Goal: Transaction & Acquisition: Purchase product/service

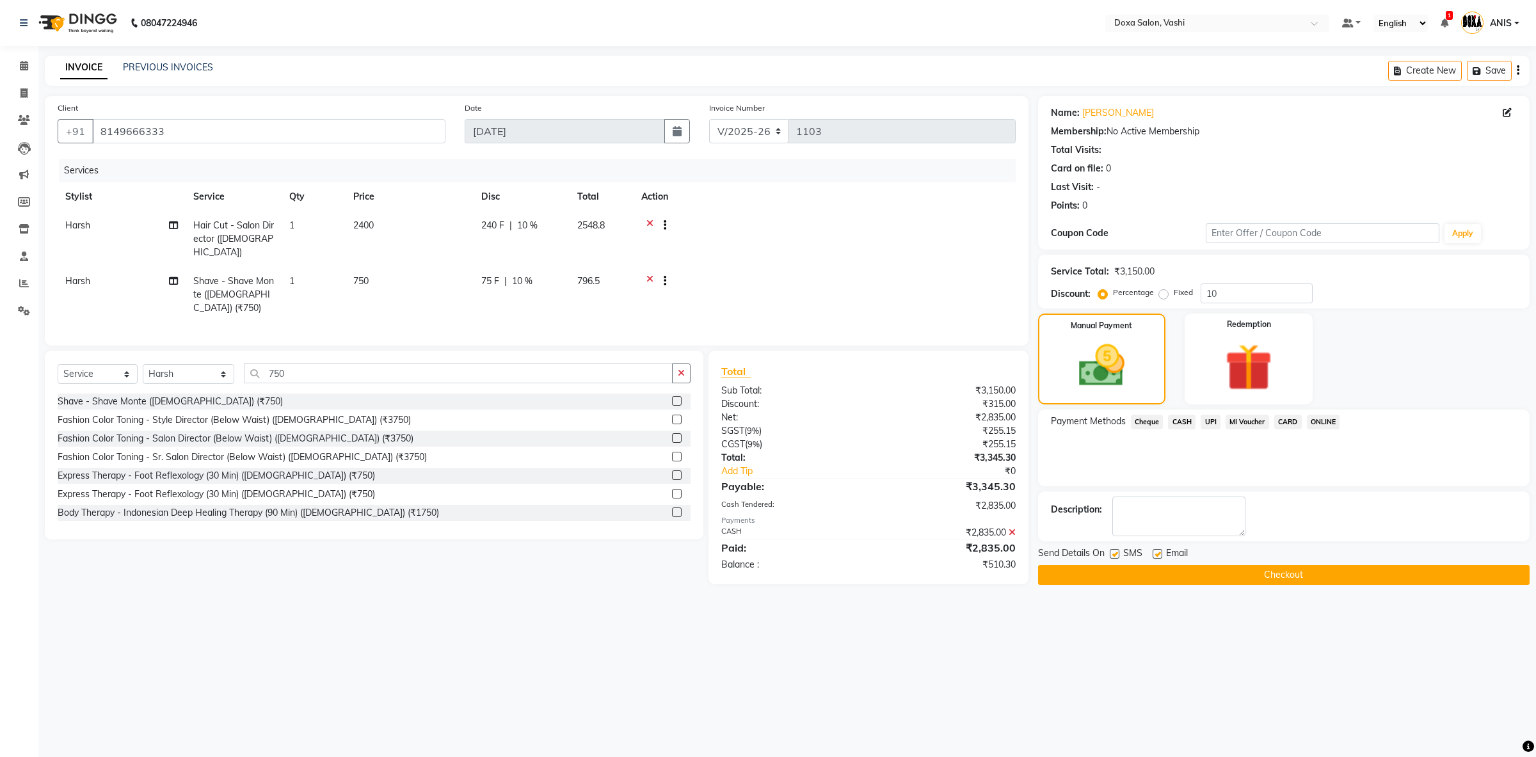
select select "416"
select select "service"
select select "6423"
click at [644, 267] on td at bounding box center [825, 295] width 382 height 56
click at [655, 275] on div at bounding box center [659, 283] width 13 height 16
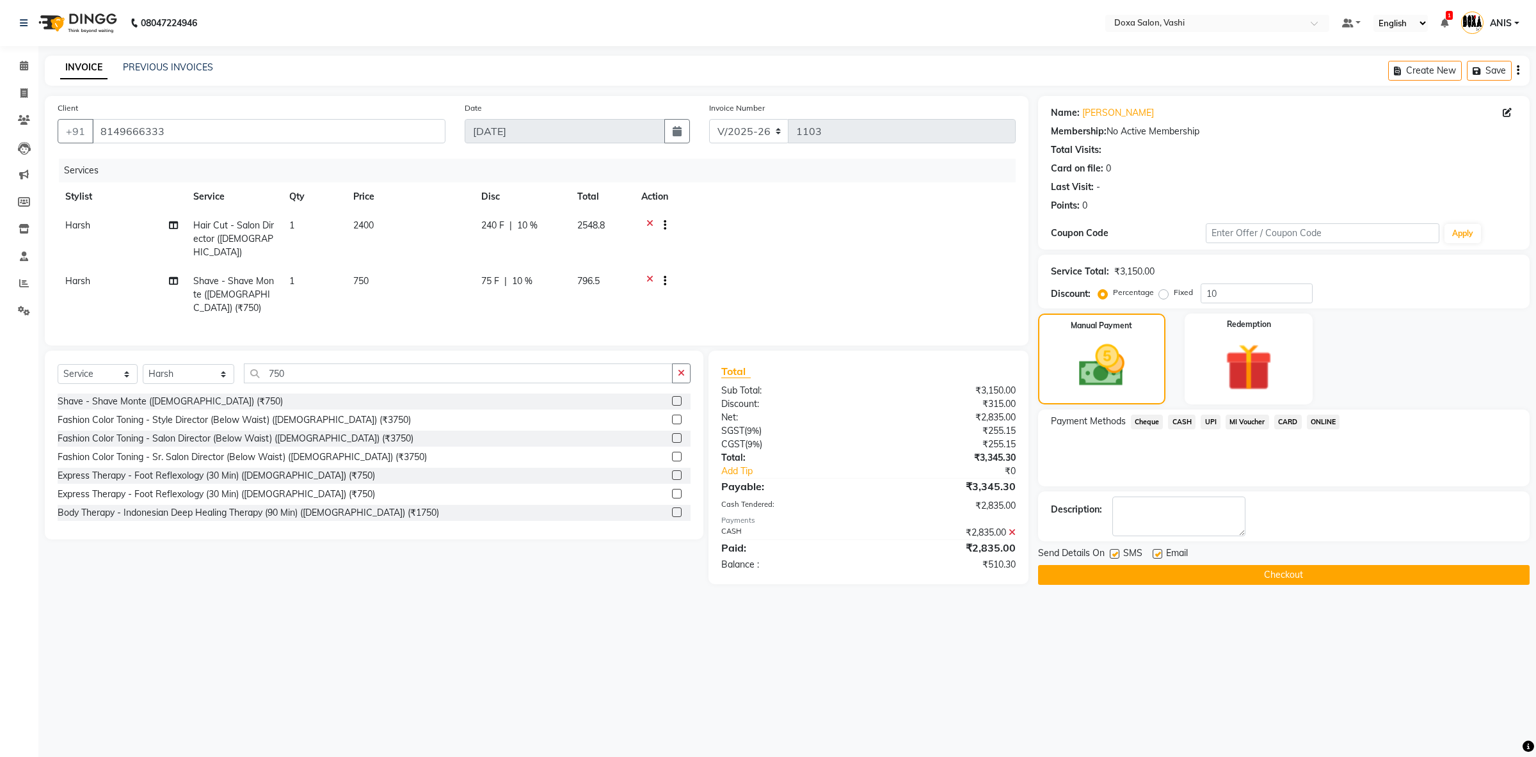
click at [652, 275] on icon at bounding box center [649, 283] width 7 height 16
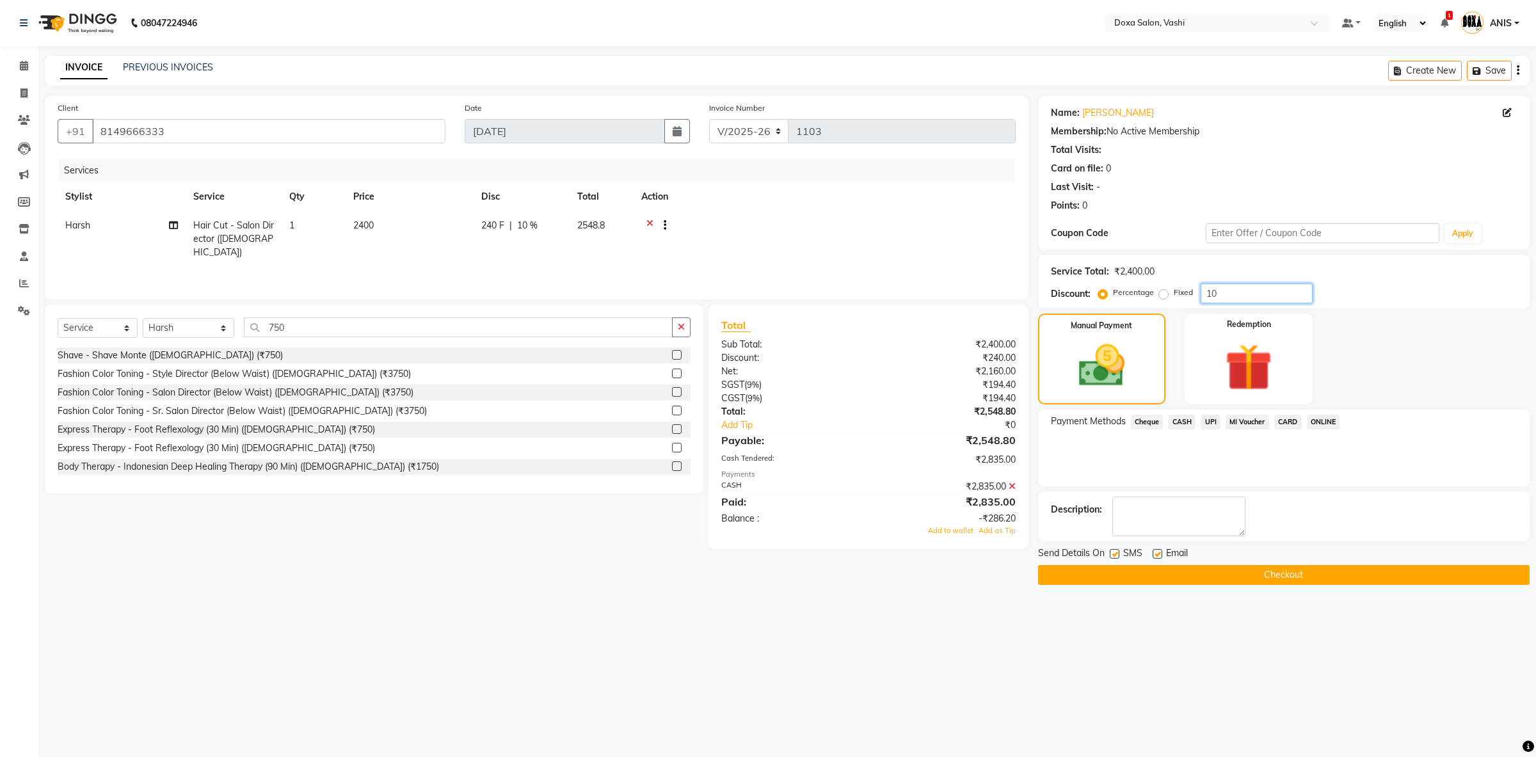
click at [1283, 293] on input "10" at bounding box center [1256, 293] width 112 height 20
type input "15"
click at [1011, 487] on icon at bounding box center [1012, 486] width 7 height 9
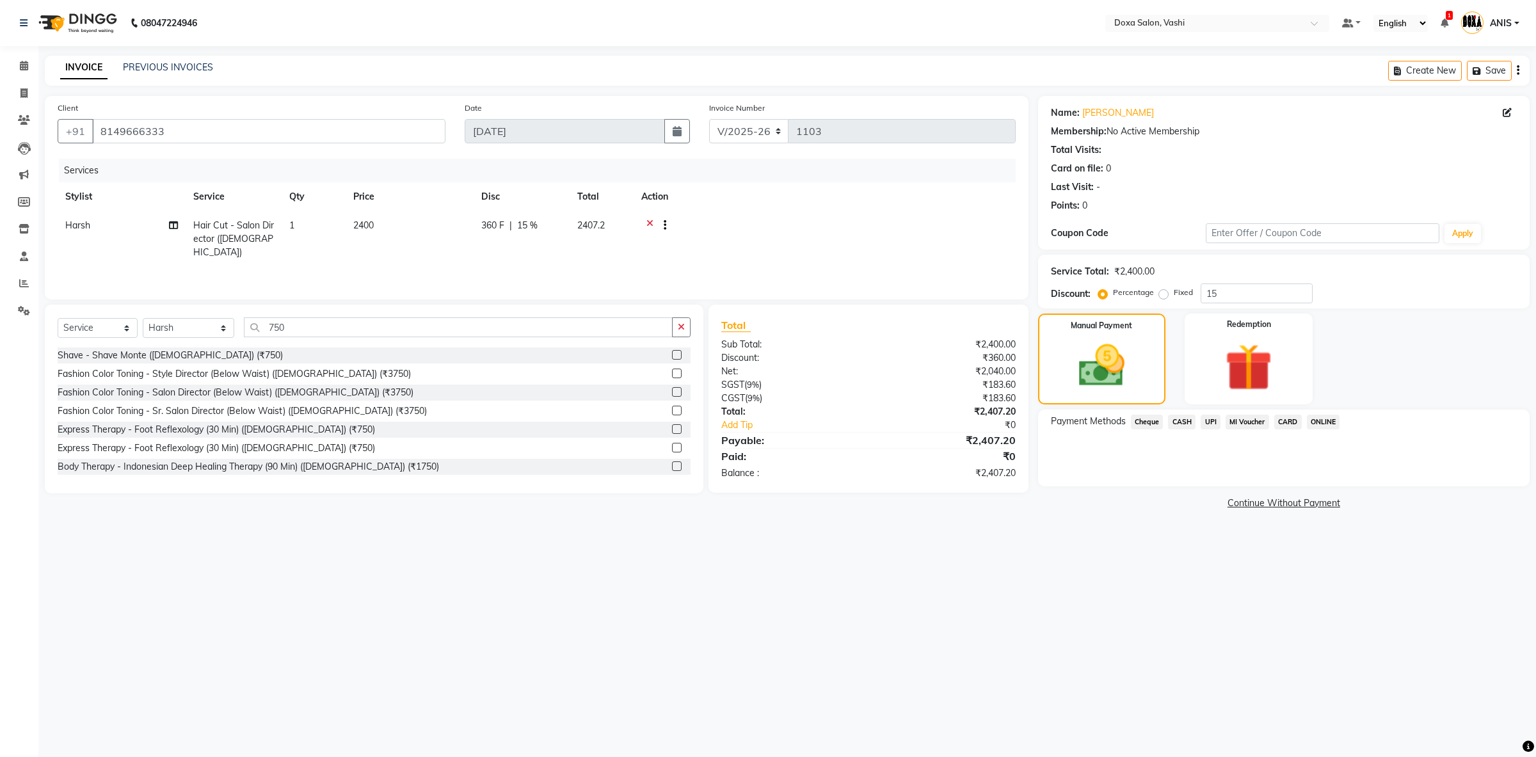
click at [1179, 419] on span "CASH" at bounding box center [1182, 422] width 28 height 15
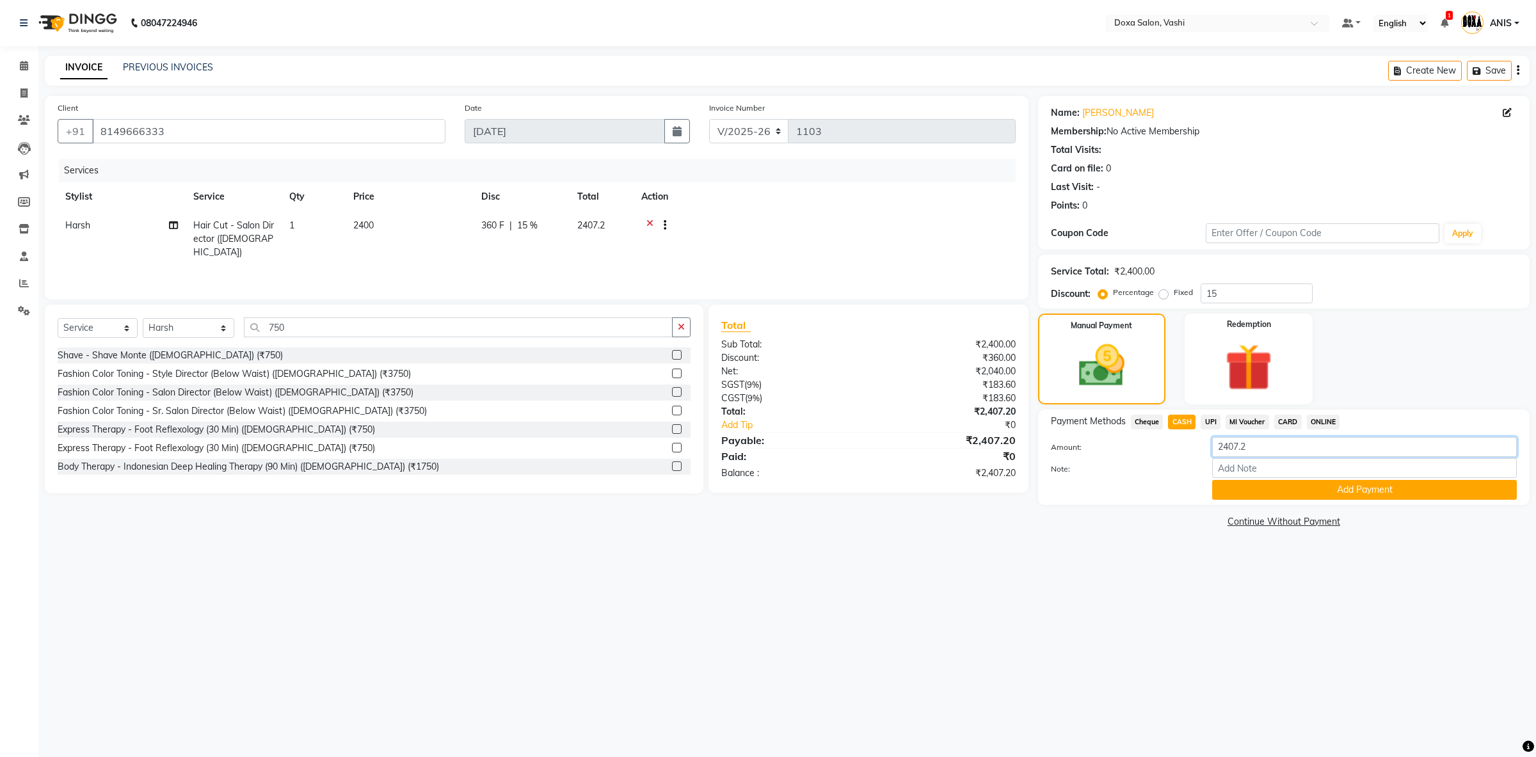
drag, startPoint x: 1274, startPoint y: 451, endPoint x: 1117, endPoint y: 456, distance: 157.5
click at [1212, 456] on input "2407.2" at bounding box center [1364, 447] width 305 height 20
type input "2040"
click at [1250, 501] on div "Payment Methods Cheque CASH UPI MI Voucher CARD ONLINE Amount: 2040 Note: Add P…" at bounding box center [1283, 457] width 491 height 95
click at [1250, 477] on input "Note:" at bounding box center [1364, 468] width 305 height 20
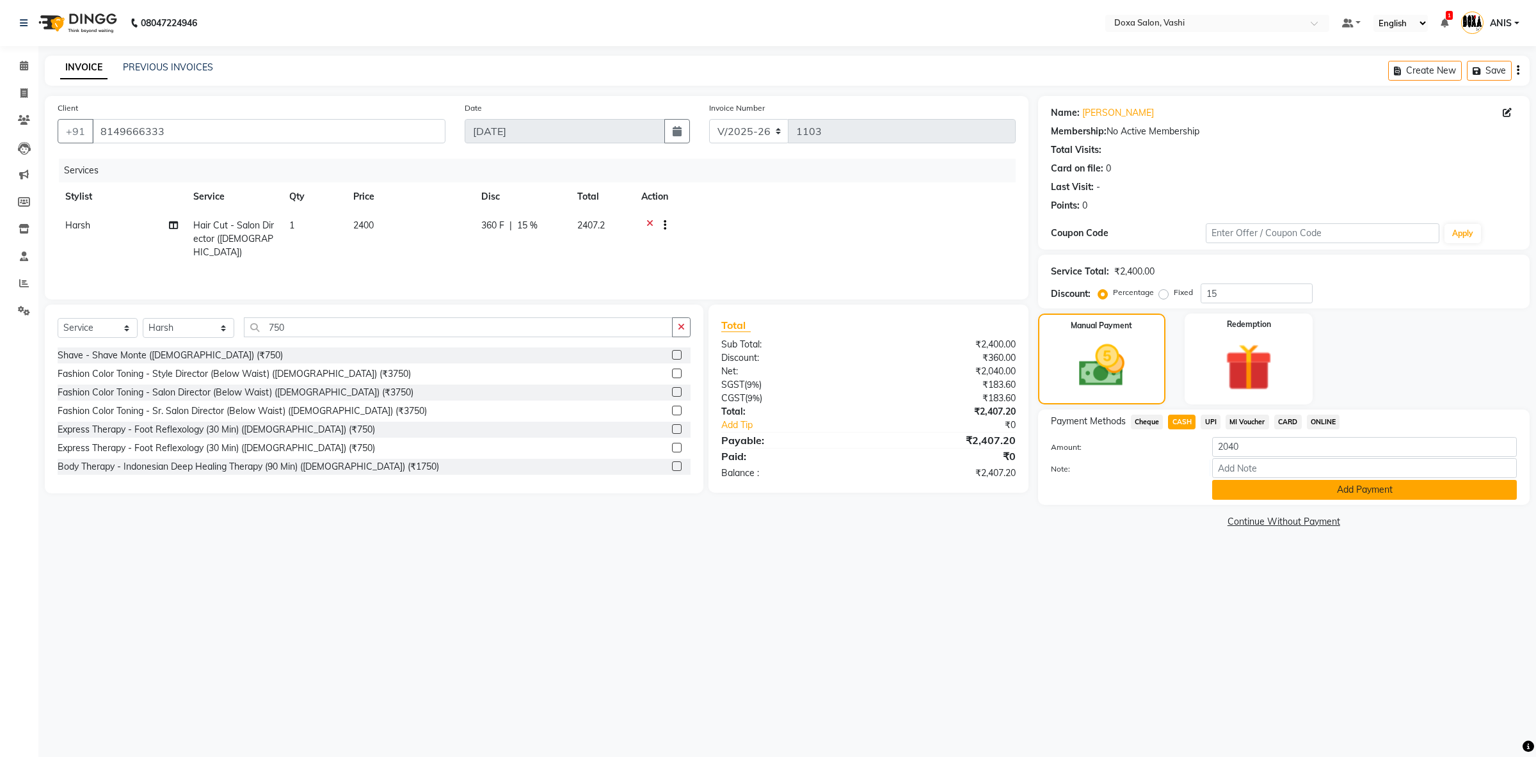
click at [1250, 493] on button "Add Payment" at bounding box center [1364, 490] width 305 height 20
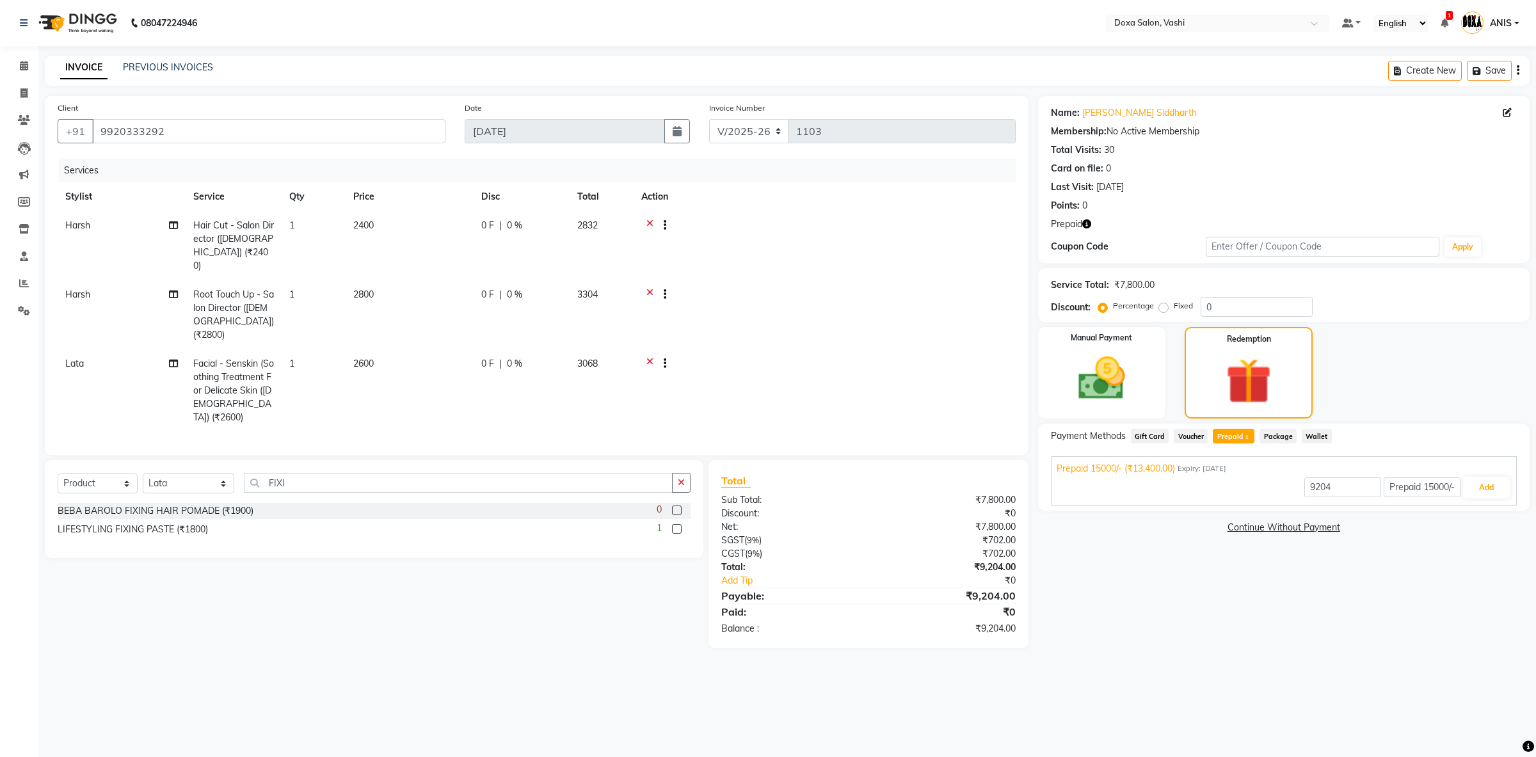
select select "416"
select select "product"
select select "17134"
click at [449, 229] on td "2400" at bounding box center [410, 245] width 128 height 69
select select "6423"
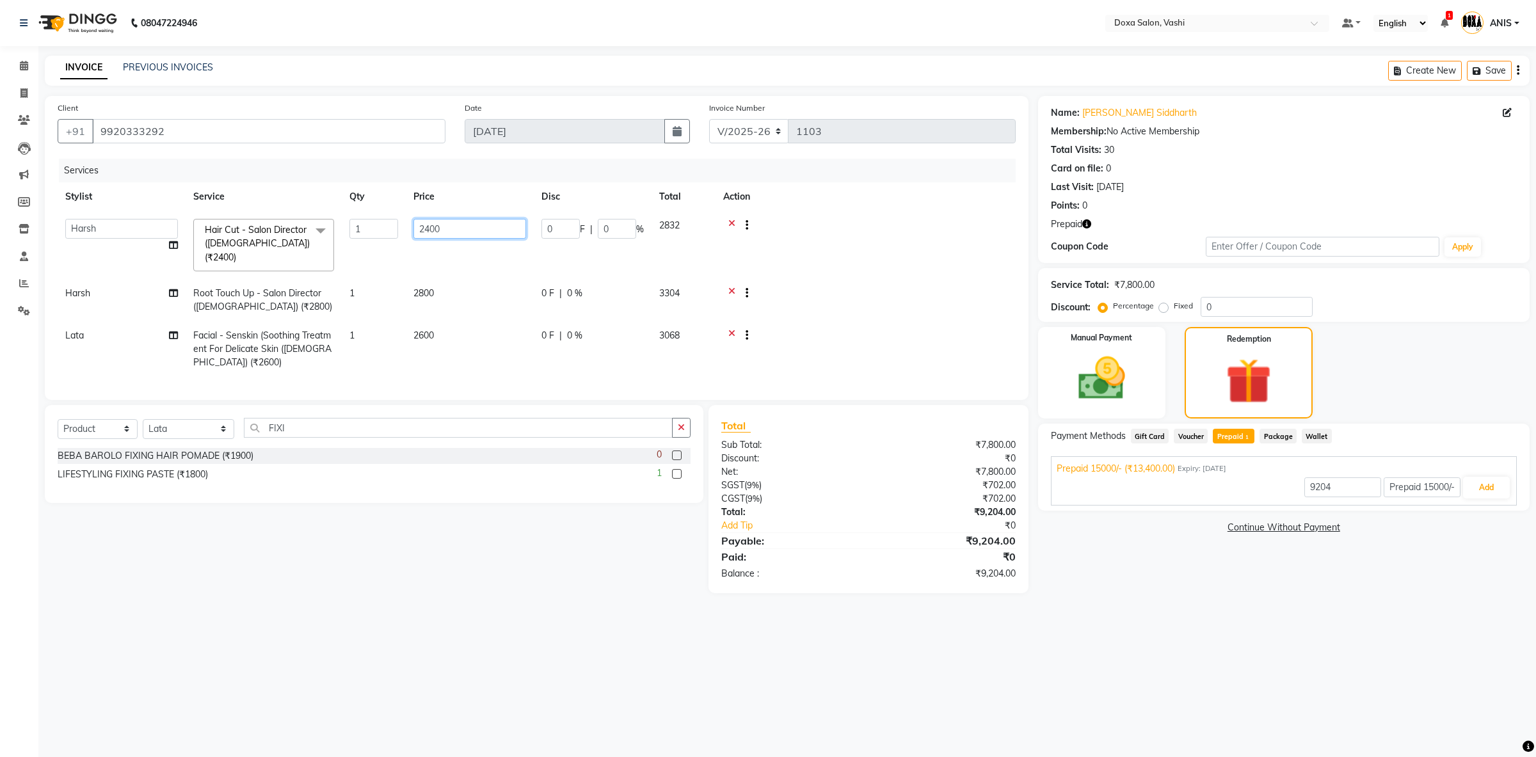
click at [455, 230] on input "2400" at bounding box center [469, 229] width 113 height 20
drag, startPoint x: 455, startPoint y: 230, endPoint x: 179, endPoint y: 294, distance: 283.6
click at [413, 239] on input "2400" at bounding box center [469, 229] width 113 height 20
type input "13400"
click at [1490, 490] on button "Add" at bounding box center [1486, 488] width 47 height 22
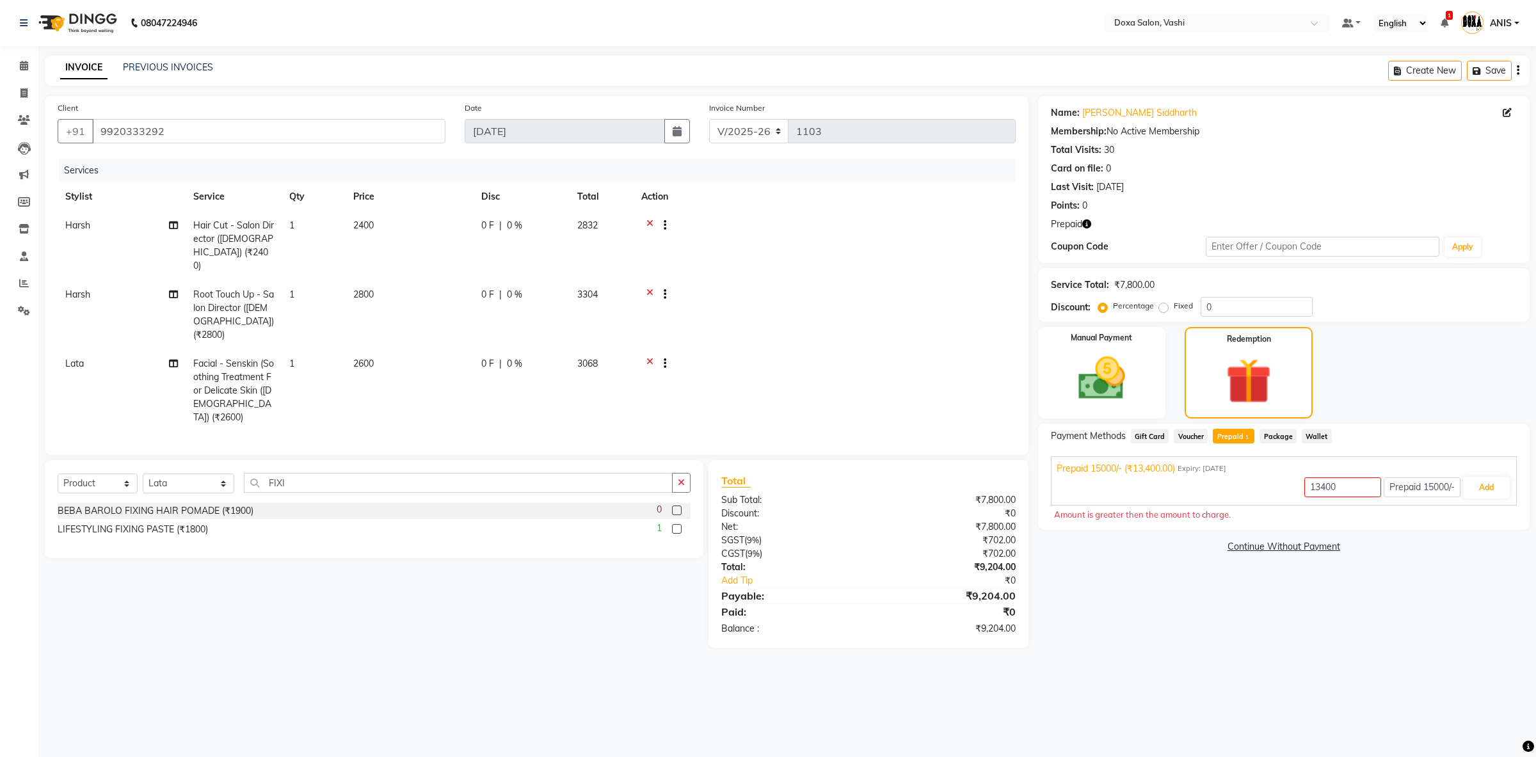
click at [1200, 432] on span "Voucher" at bounding box center [1191, 436] width 34 height 15
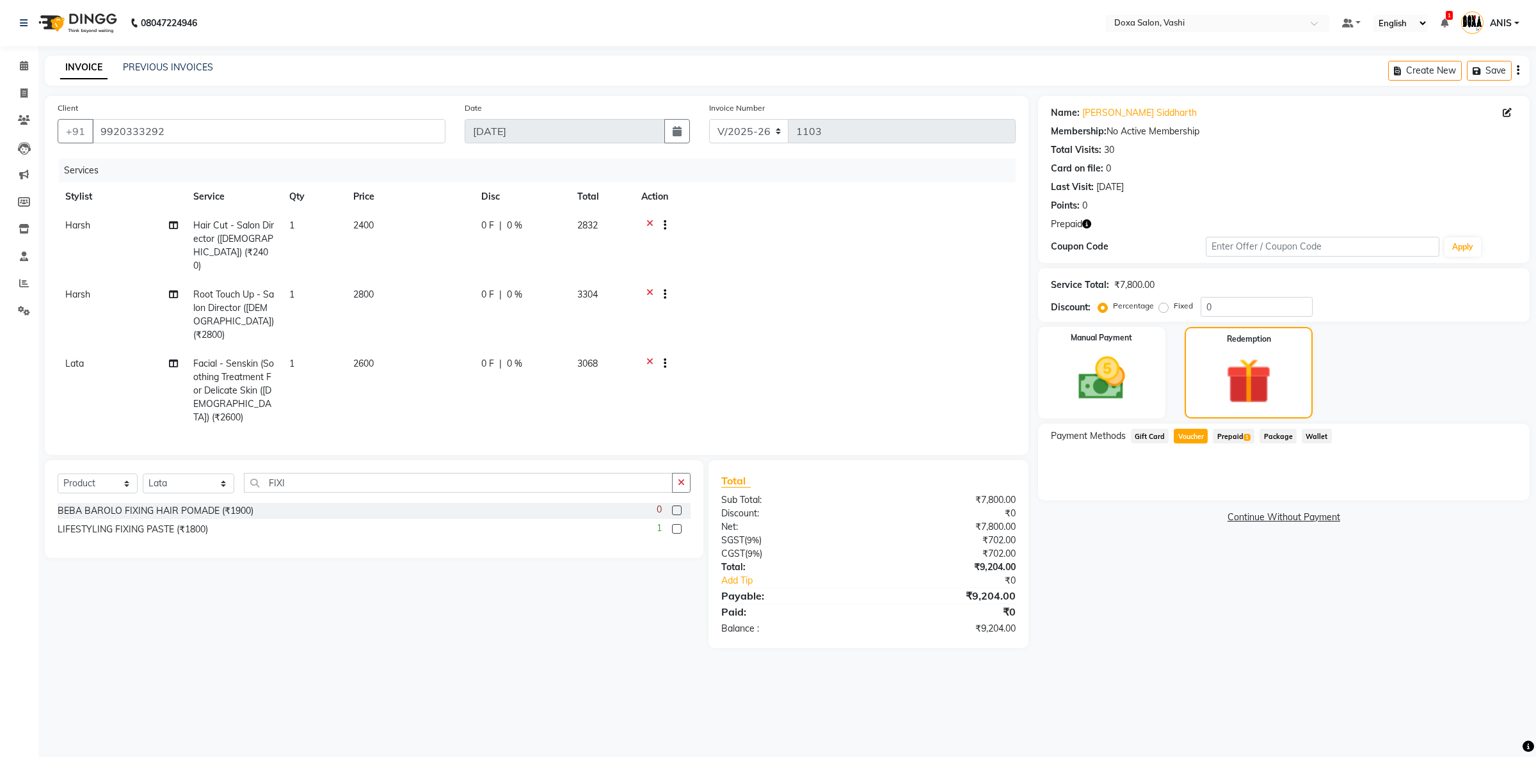
click at [1232, 436] on span "Prepaid 1" at bounding box center [1234, 436] width 42 height 15
click at [1466, 488] on button "Add" at bounding box center [1486, 488] width 47 height 22
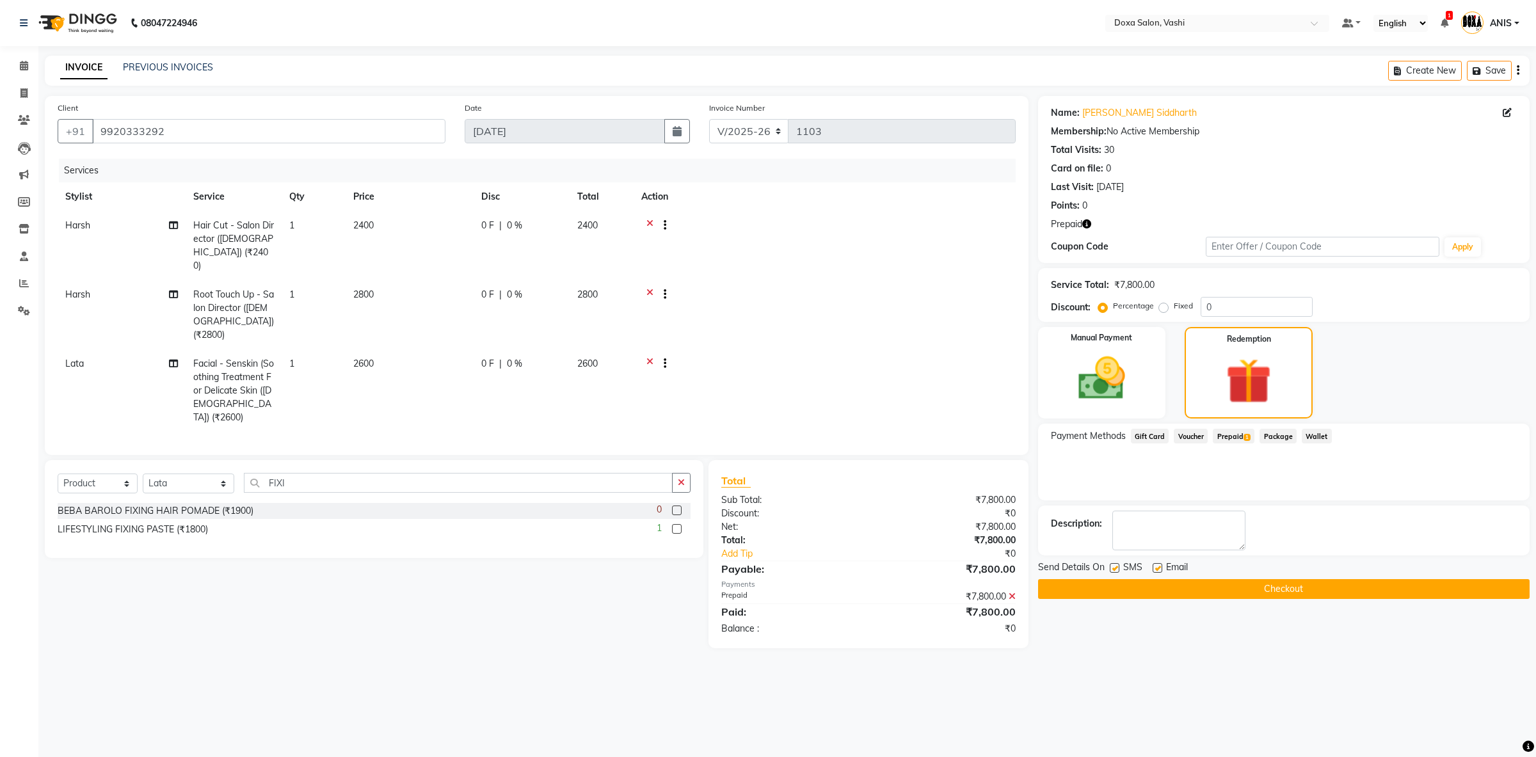
click at [1083, 223] on icon "button" at bounding box center [1086, 223] width 9 height 9
click at [1178, 586] on button "Checkout" at bounding box center [1283, 589] width 491 height 20
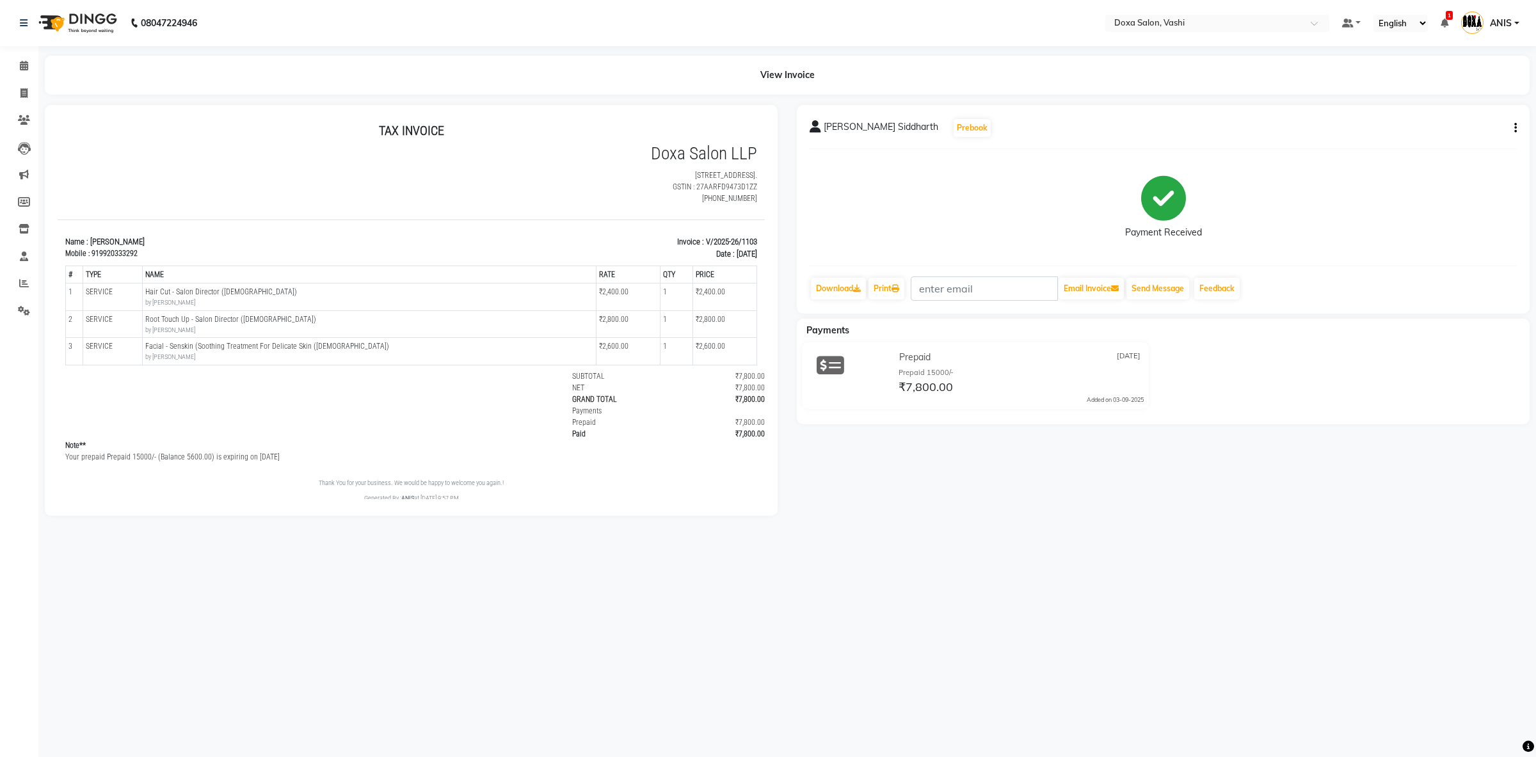
click at [1510, 125] on button "button" at bounding box center [1513, 128] width 8 height 13
click at [1463, 132] on div "Edit Invoice" at bounding box center [1452, 136] width 88 height 16
select select "service"
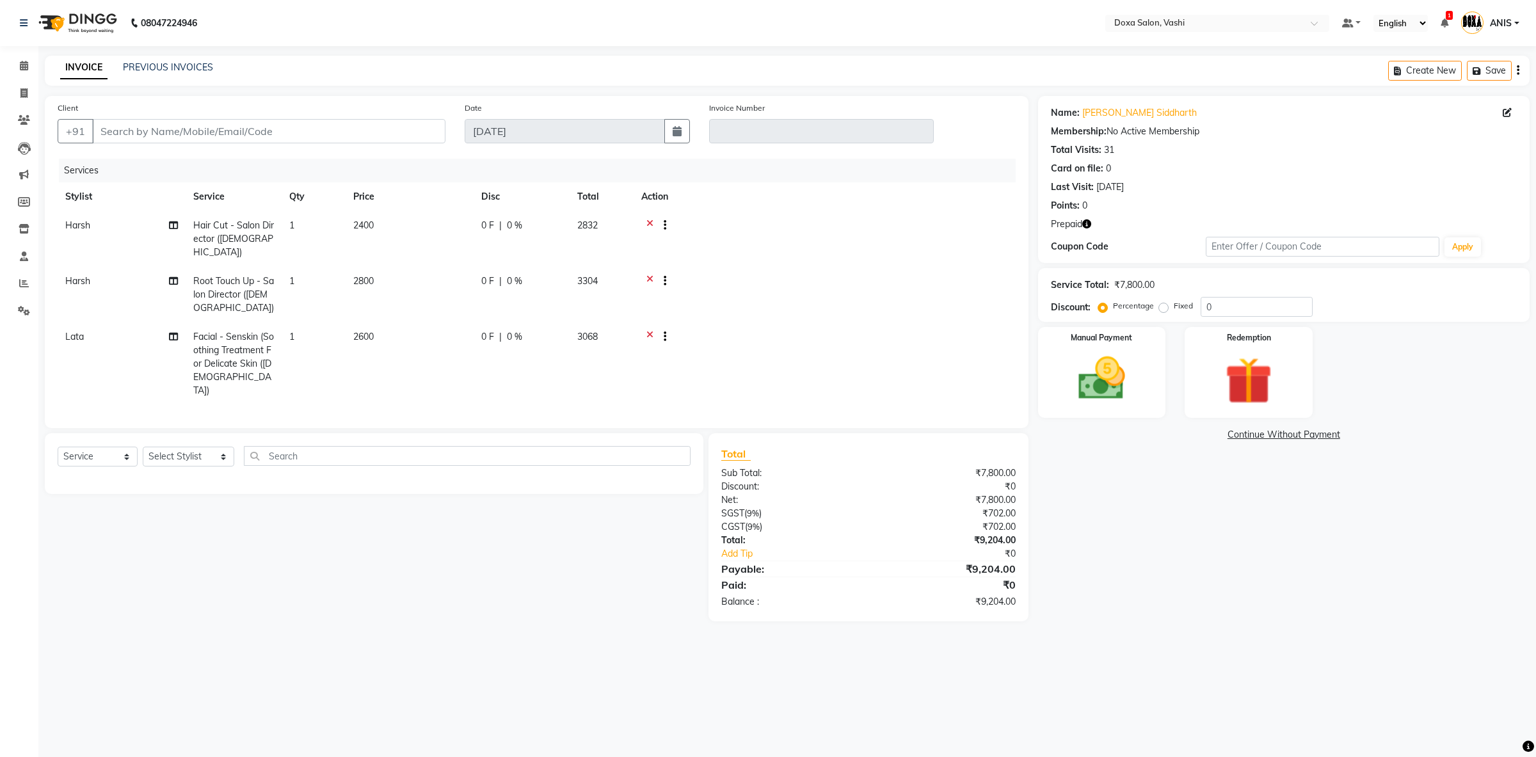
type input "9920333292"
type input "V/2025-26/1103"
select select "select"
click at [9, 2] on nav "08047224946 Select Location × Doxa Salon, Vashi Default Panel My Panel English …" at bounding box center [768, 23] width 1536 height 46
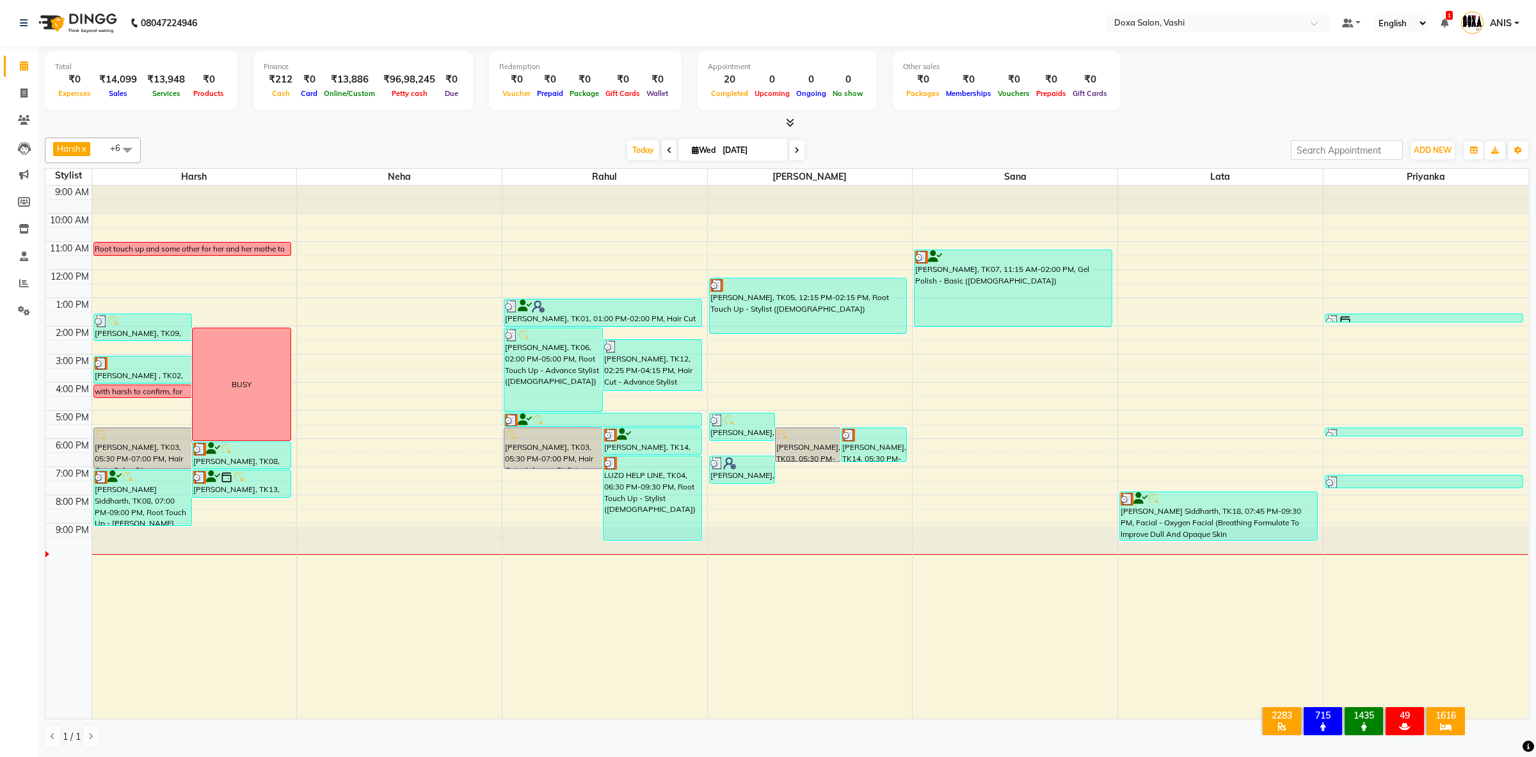
click at [22, 108] on li "Clients" at bounding box center [19, 121] width 38 height 28
click at [22, 122] on icon at bounding box center [24, 120] width 12 height 10
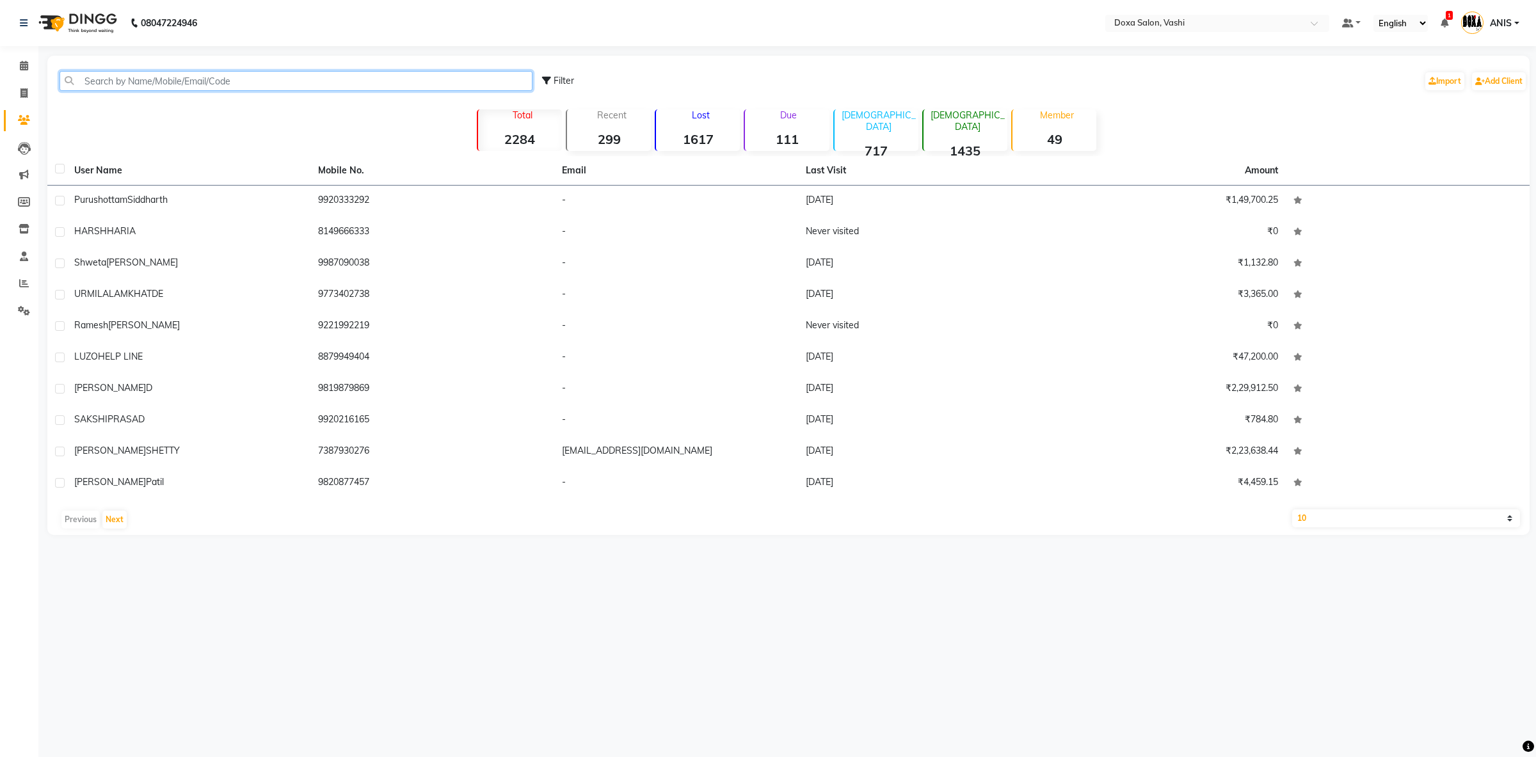
click at [120, 85] on input "text" at bounding box center [296, 81] width 473 height 20
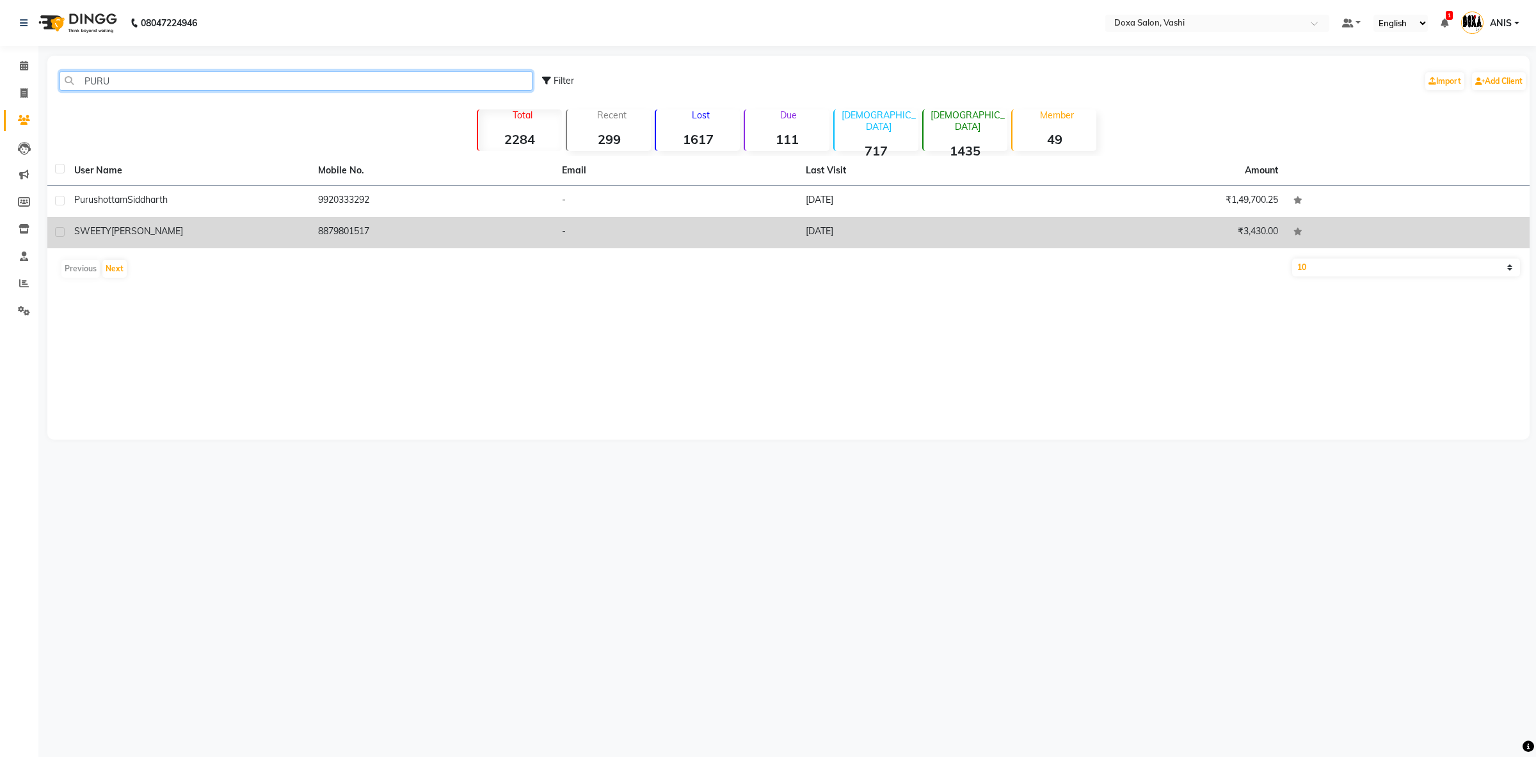
type input "PURU"
drag, startPoint x: 176, startPoint y: 225, endPoint x: 182, endPoint y: 223, distance: 6.7
click at [182, 223] on td "SWEETY PURUSHOTHAM" at bounding box center [189, 232] width 244 height 31
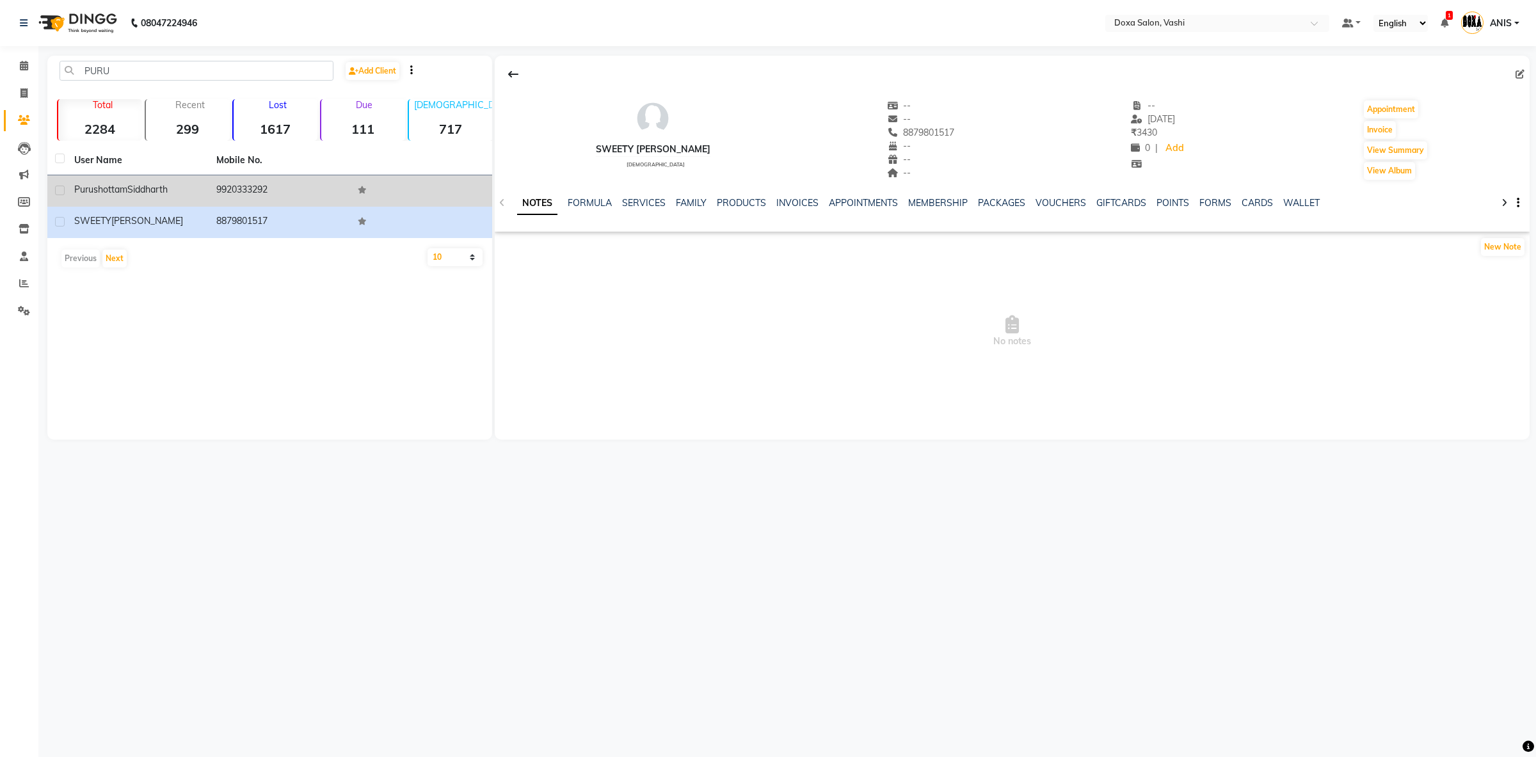
click at [196, 191] on div "Purushottam Siddharth" at bounding box center [137, 189] width 127 height 13
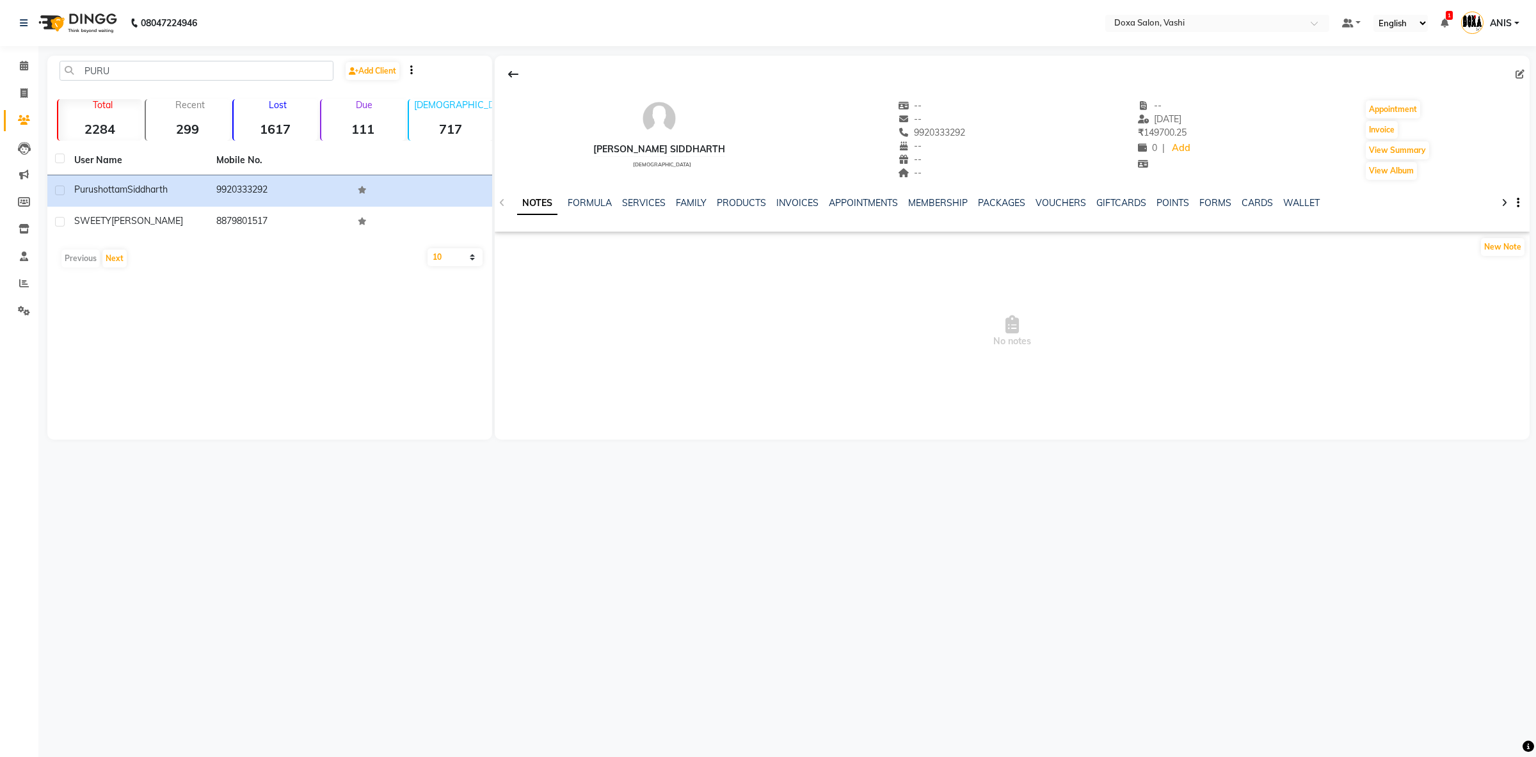
click at [788, 215] on div "NOTES FORMULA SERVICES FAMILY PRODUCTS INVOICES APPOINTMENTS MEMBERSHIP PACKAGE…" at bounding box center [996, 208] width 959 height 24
click at [789, 209] on link "INVOICES" at bounding box center [797, 203] width 42 height 12
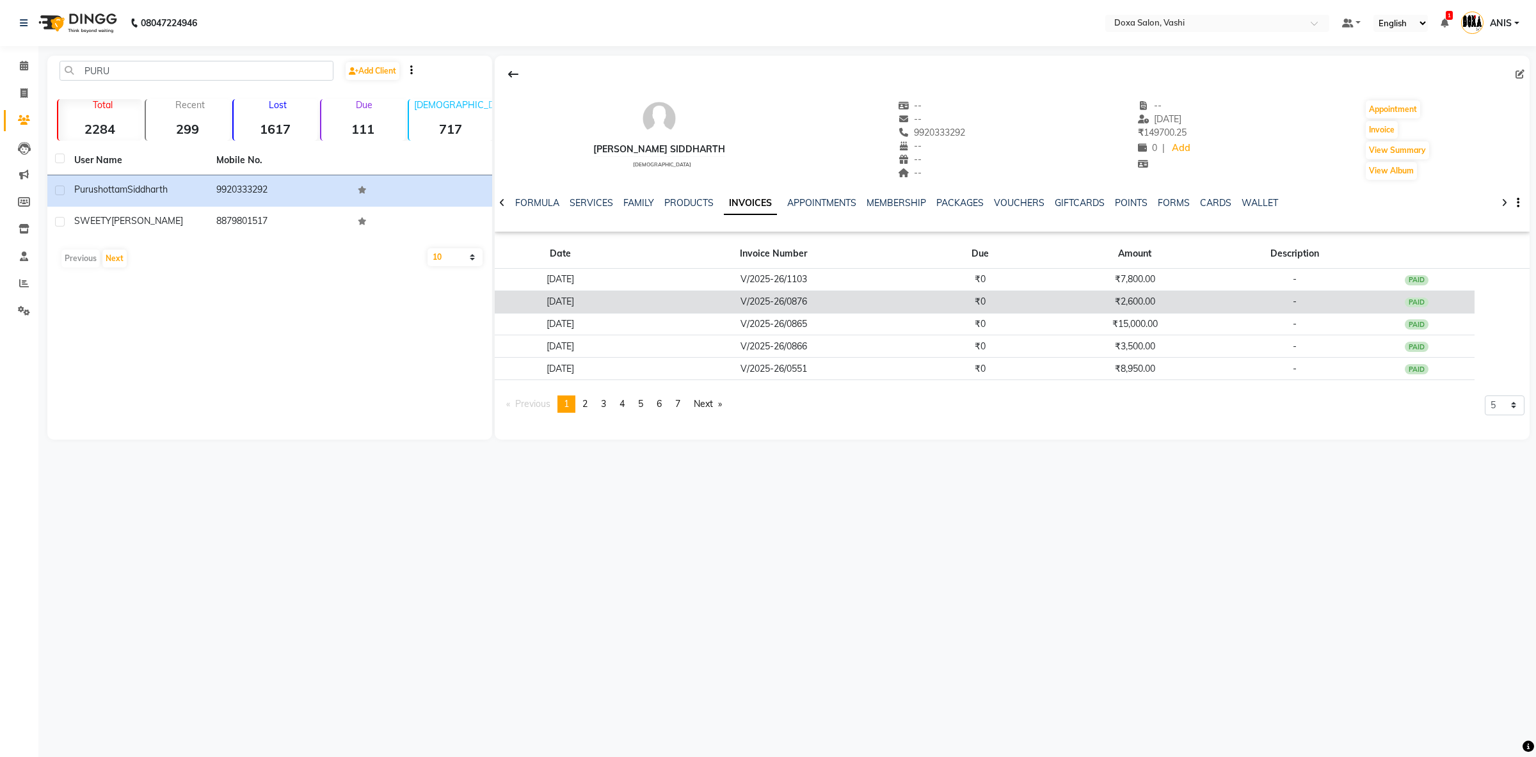
click at [838, 294] on td "V/2025-26/0876" at bounding box center [773, 302] width 296 height 22
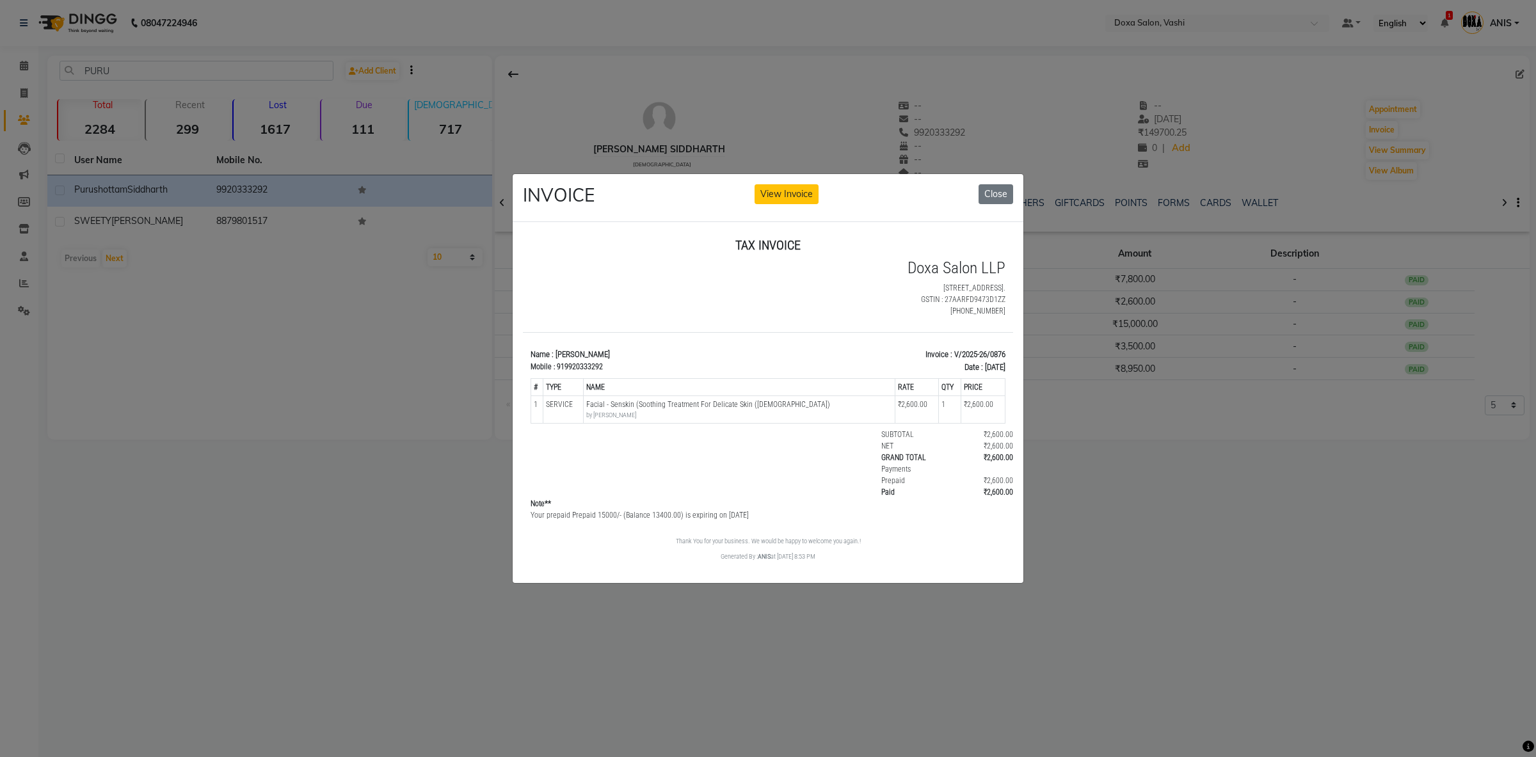
click at [1101, 339] on ngb-modal-window "INVOICE View Invoice Close" at bounding box center [768, 378] width 1536 height 757
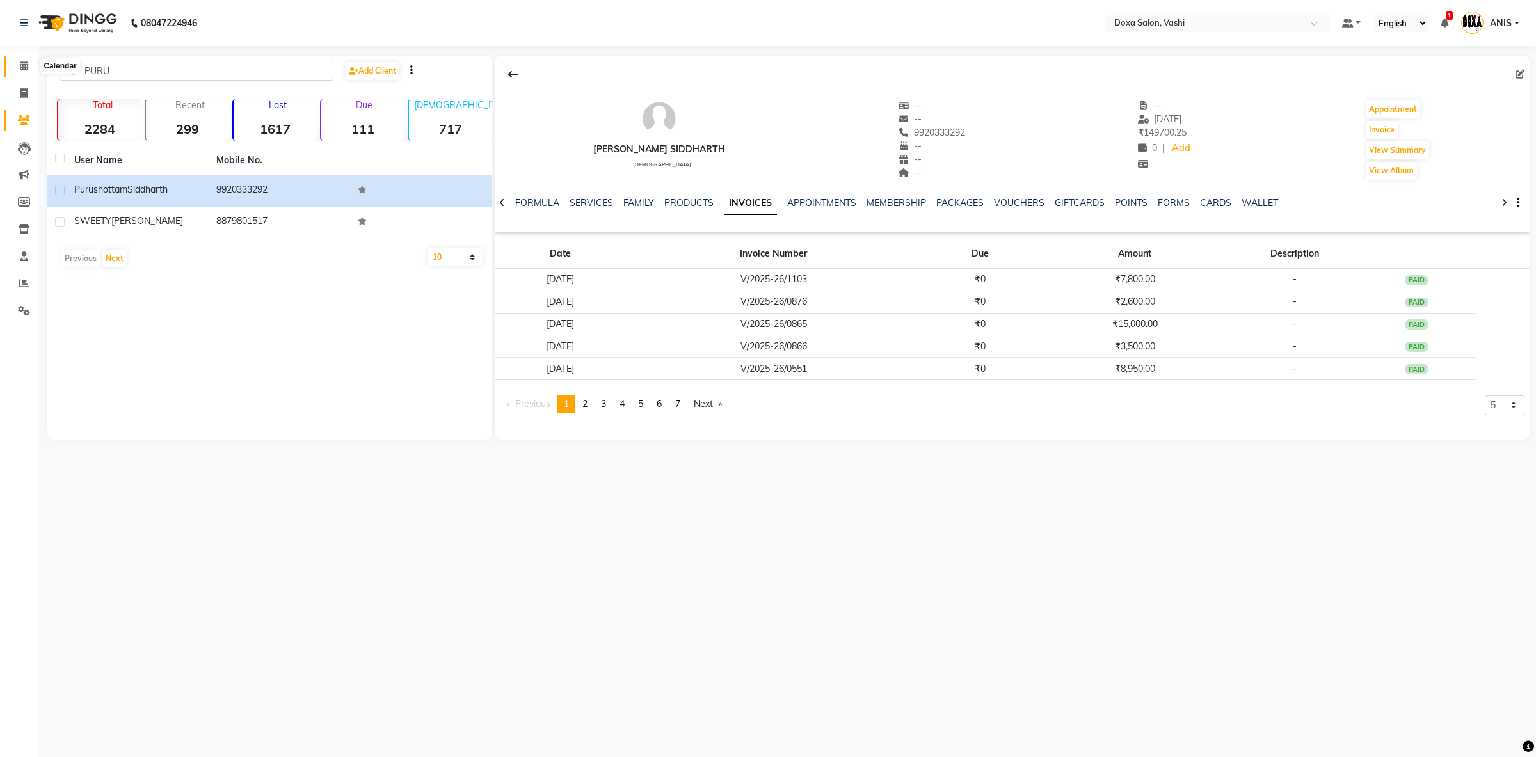
click at [22, 60] on span at bounding box center [24, 66] width 22 height 15
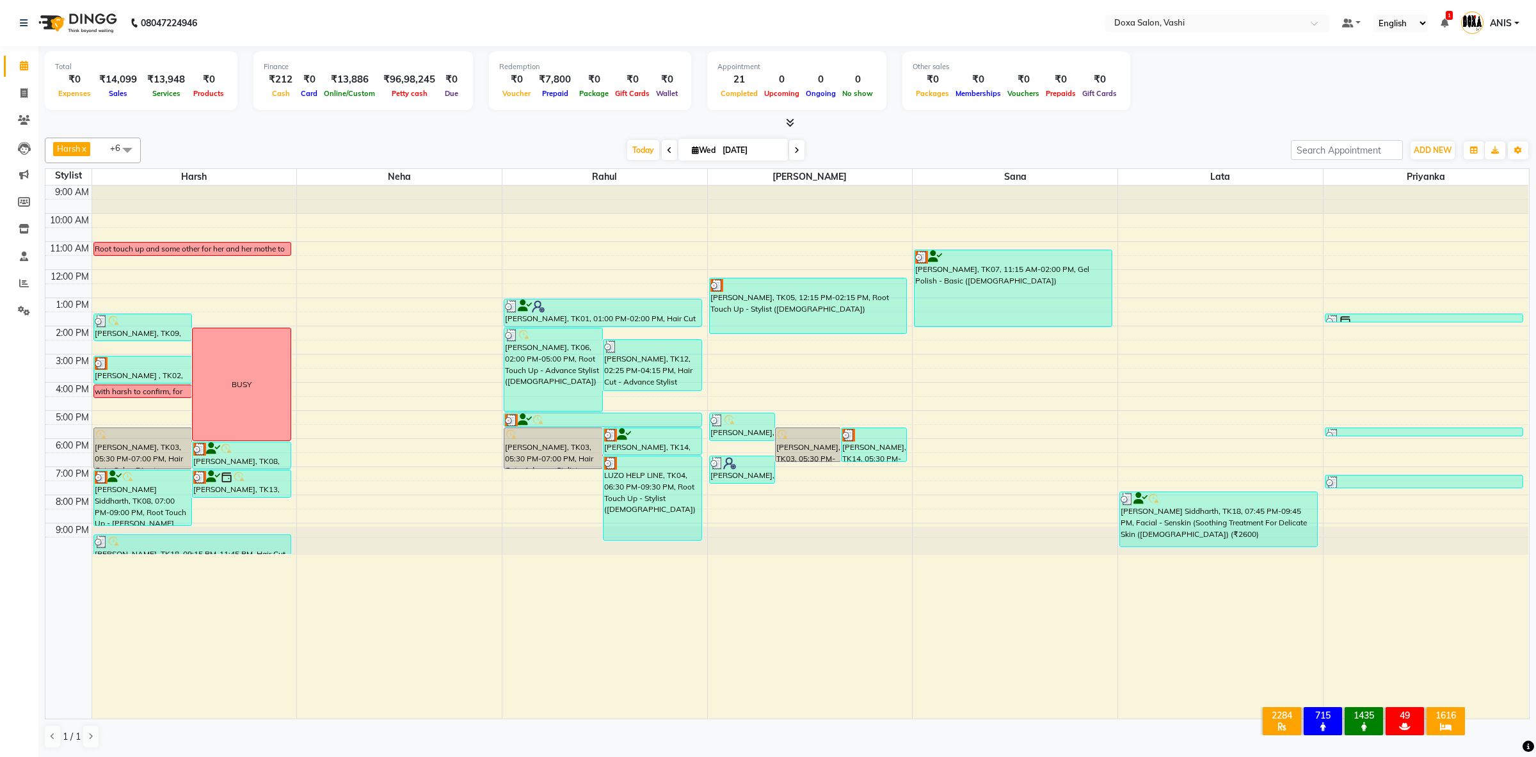
click at [631, 138] on div "Harsh x Neha x Prajwal x Priyanka x Rahul x Sana x Lata x +6 Select All Harsh N…" at bounding box center [787, 151] width 1485 height 26
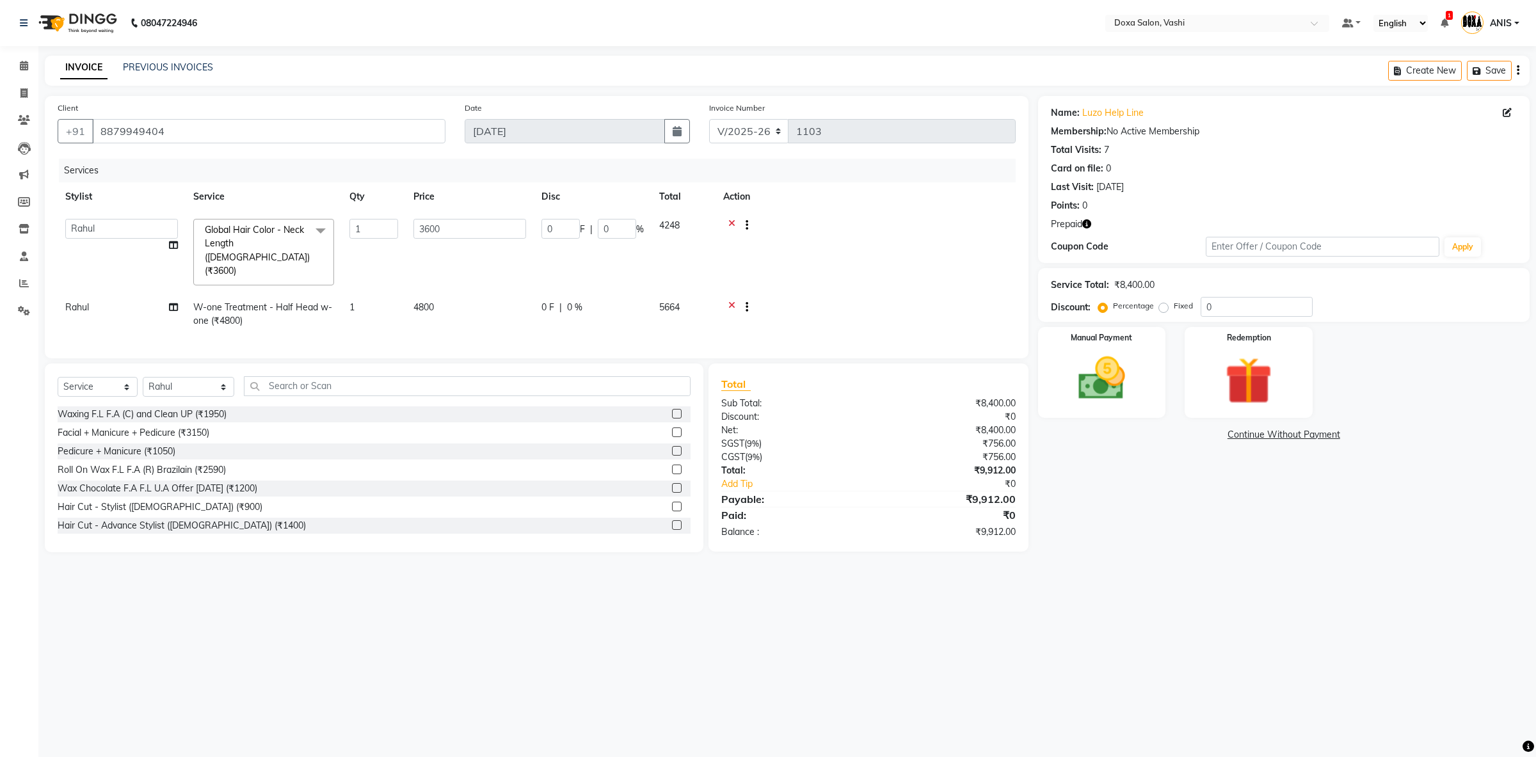
select select "416"
select select "11906"
select select "service"
click at [143, 377] on select "Select Stylist [PERSON_NAME] BUDHE [PERSON_NAME] [PERSON_NAME] i pad 11 i pad 9…" at bounding box center [189, 387] width 92 height 20
select select "17134"
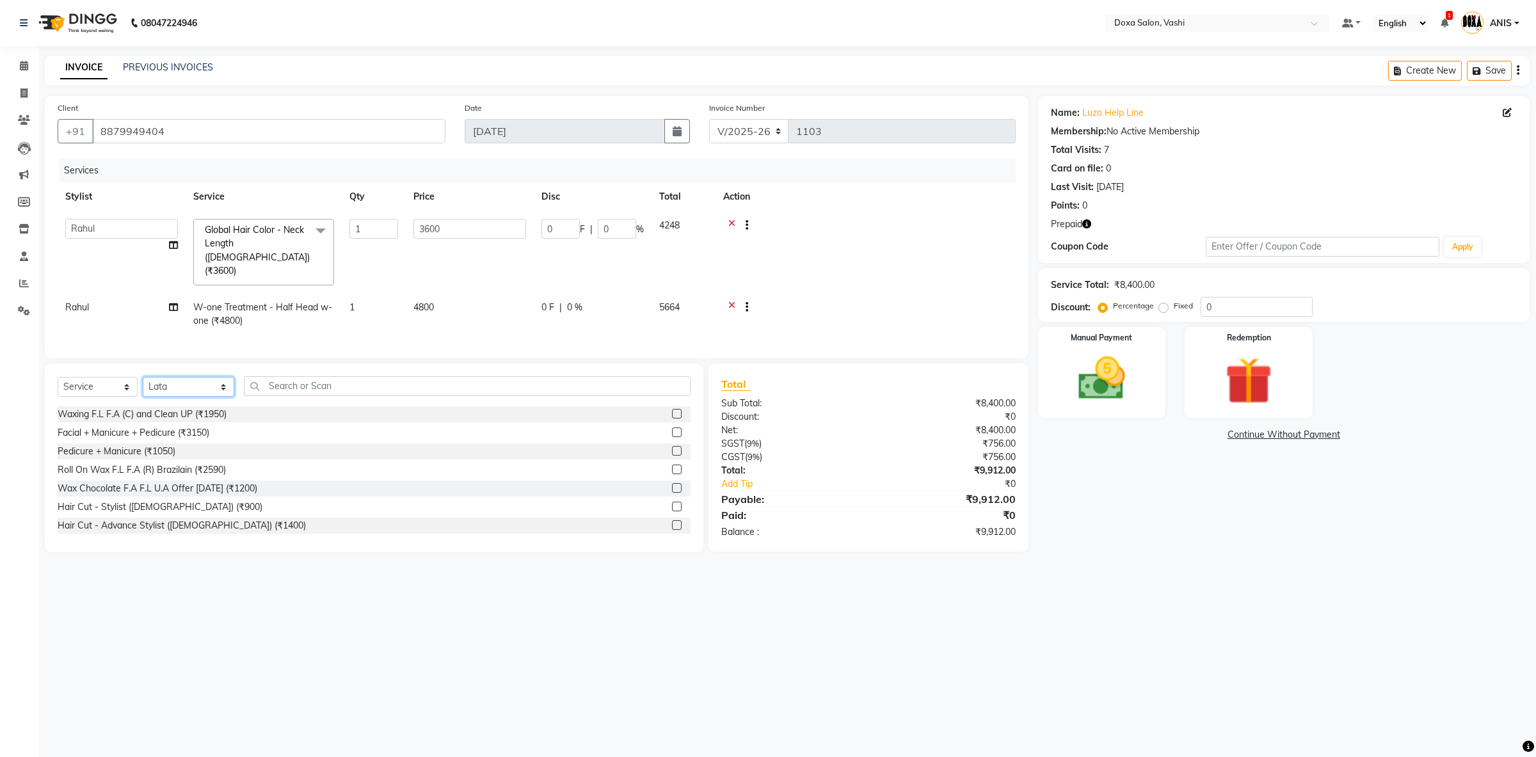
click option "Lata" at bounding box center [0, 0] width 0 height 0
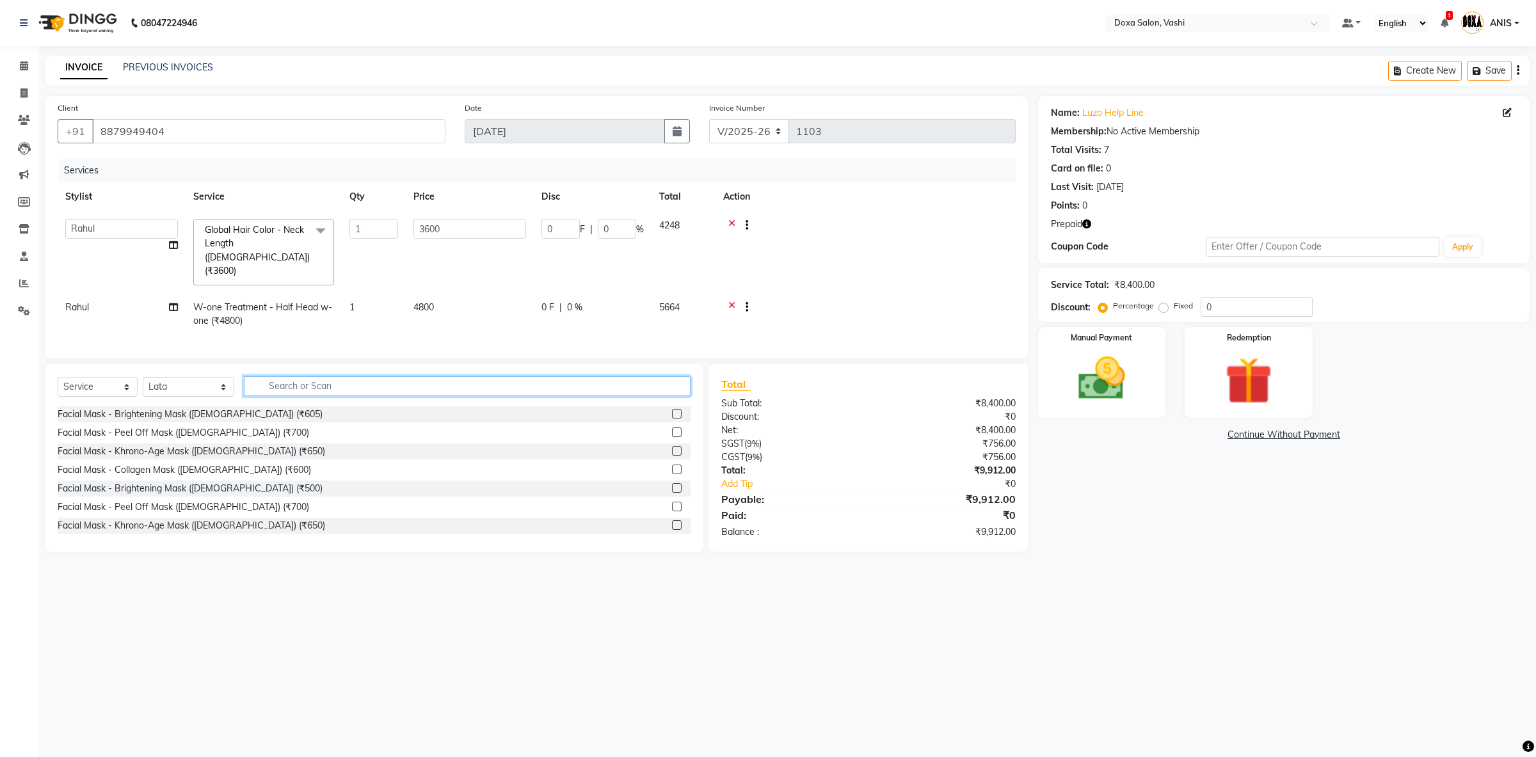
click at [292, 378] on input "text" at bounding box center [467, 386] width 447 height 20
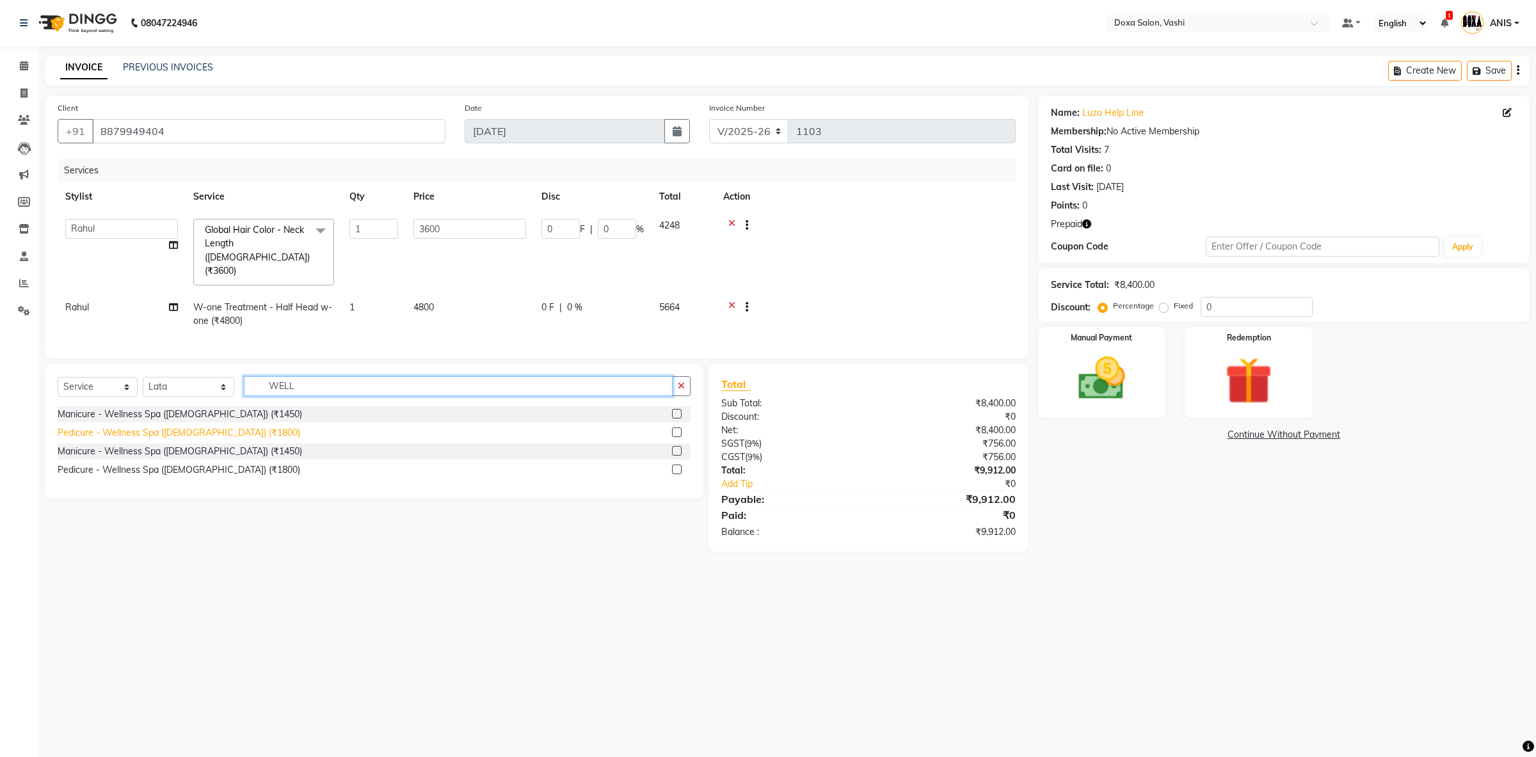
type input "WELL"
click at [230, 426] on div "Pedicure - Wellness Spa ([DEMOGRAPHIC_DATA]) (₹1800)" at bounding box center [179, 432] width 243 height 13
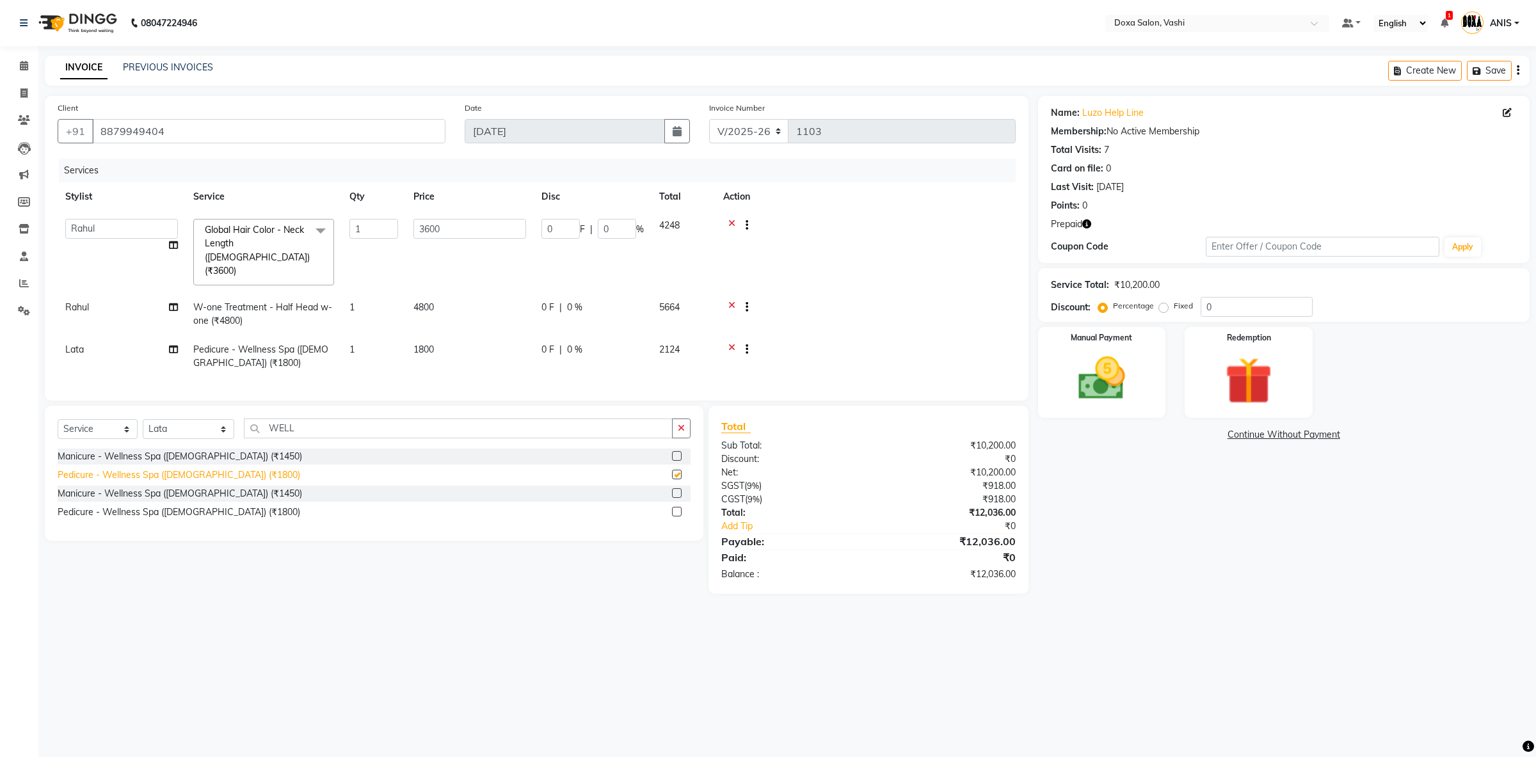
checkbox input "false"
click at [1129, 354] on img at bounding box center [1101, 379] width 79 height 56
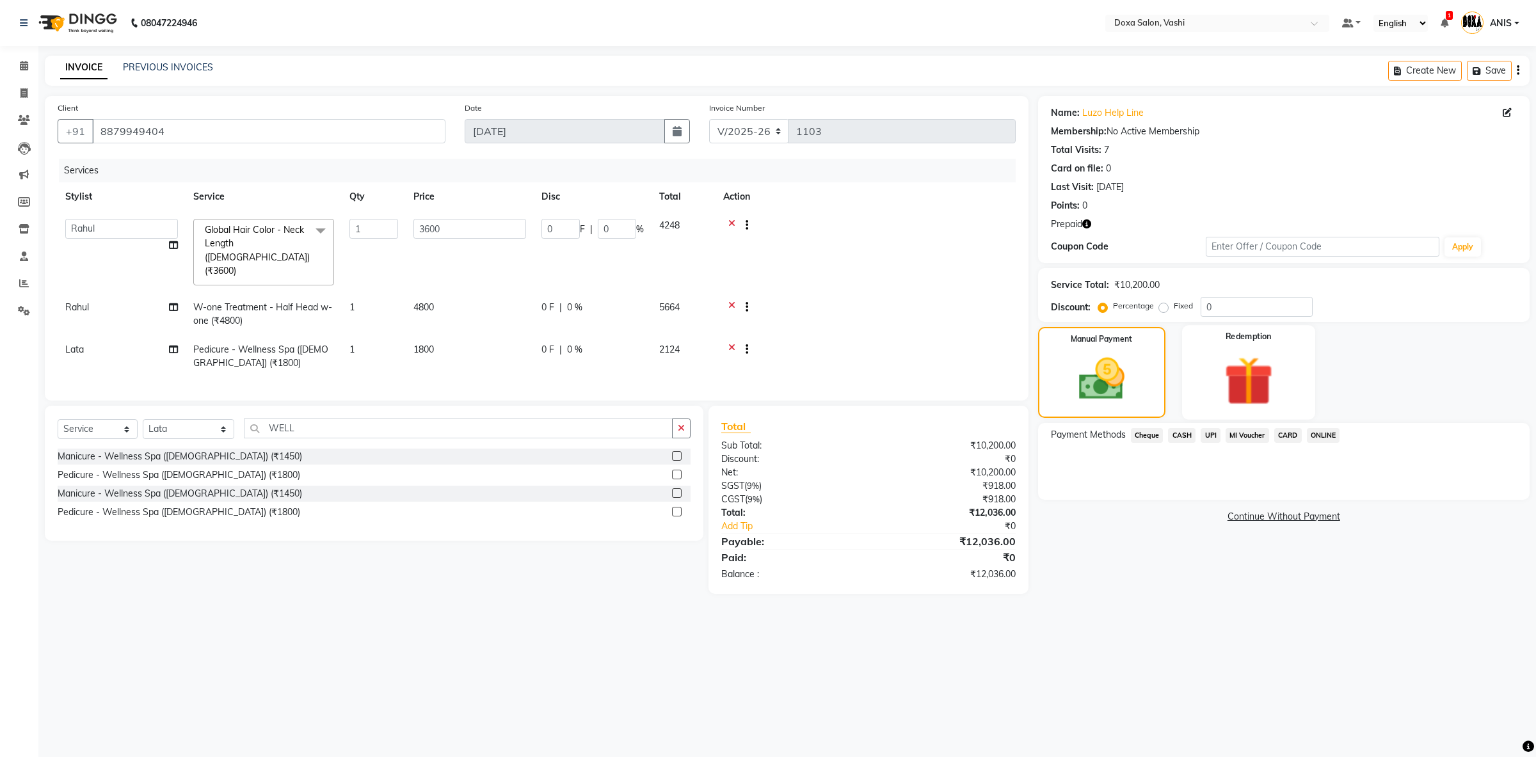
click at [1228, 390] on img at bounding box center [1248, 381] width 79 height 61
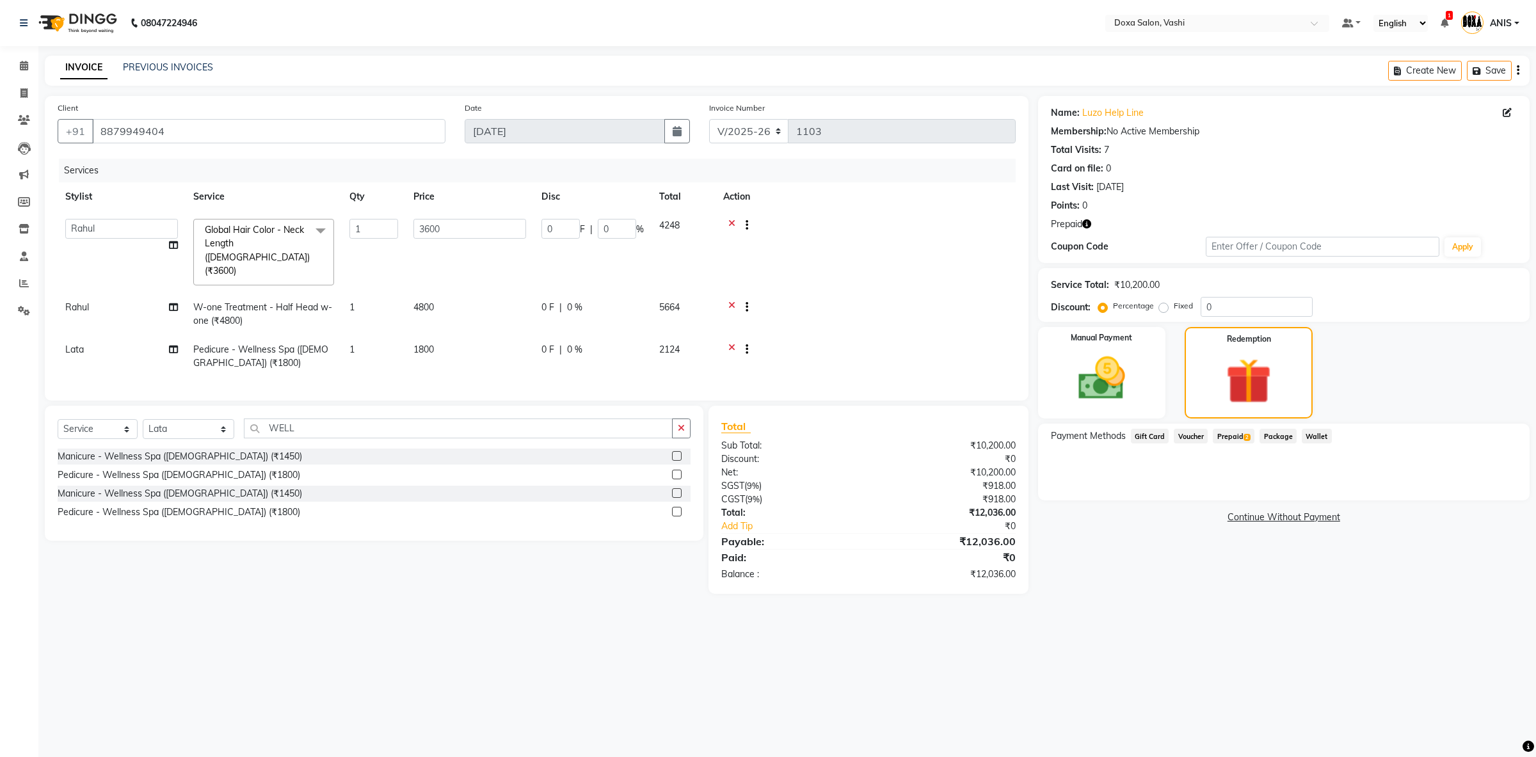
click at [1234, 433] on span "Prepaid 2" at bounding box center [1234, 436] width 42 height 15
click at [1481, 482] on button "Add" at bounding box center [1486, 488] width 47 height 22
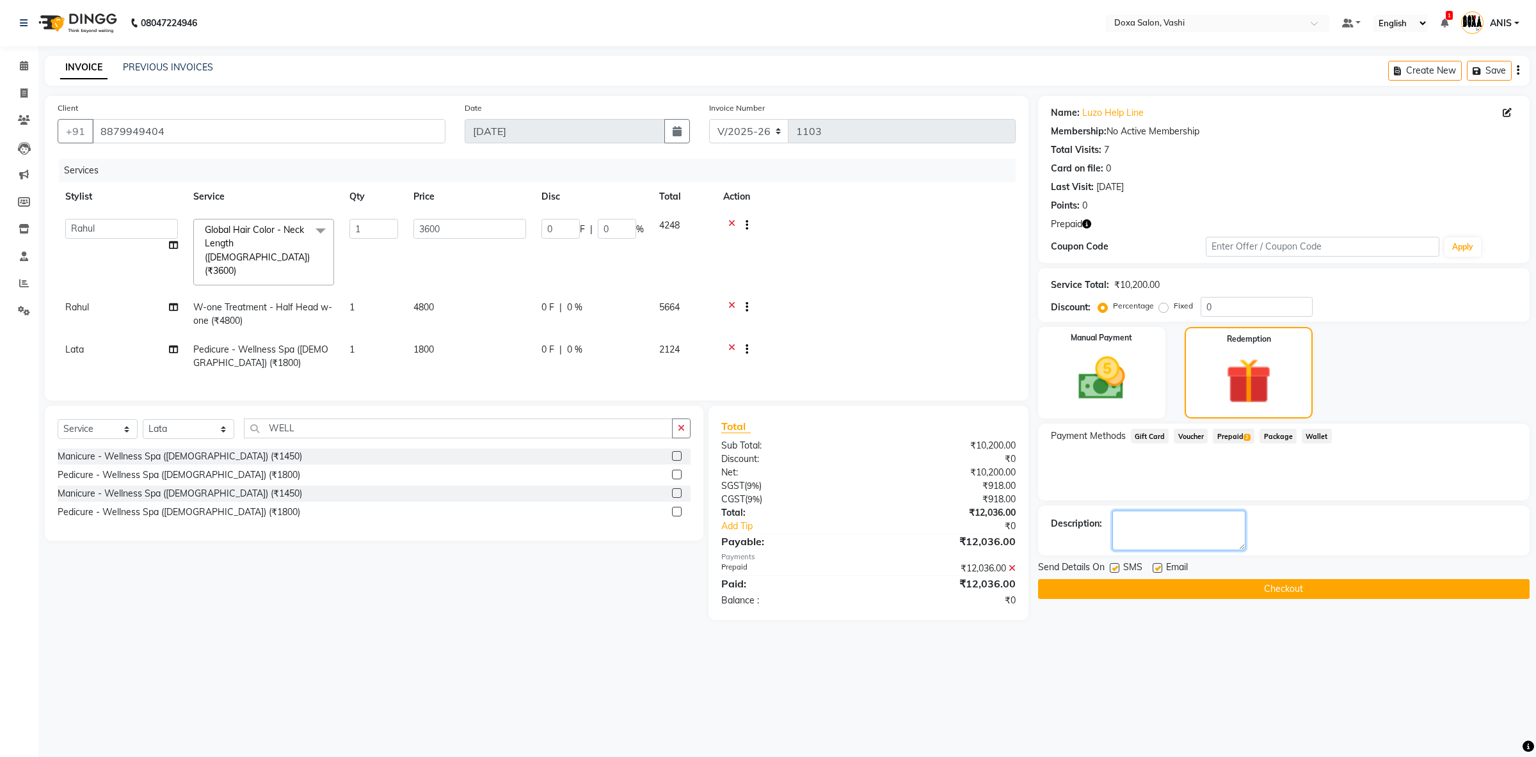
click at [1237, 527] on textarea at bounding box center [1178, 531] width 133 height 40
type textarea "[PERSON_NAME] CLIENT"
click at [1337, 591] on button "Checkout" at bounding box center [1283, 589] width 491 height 20
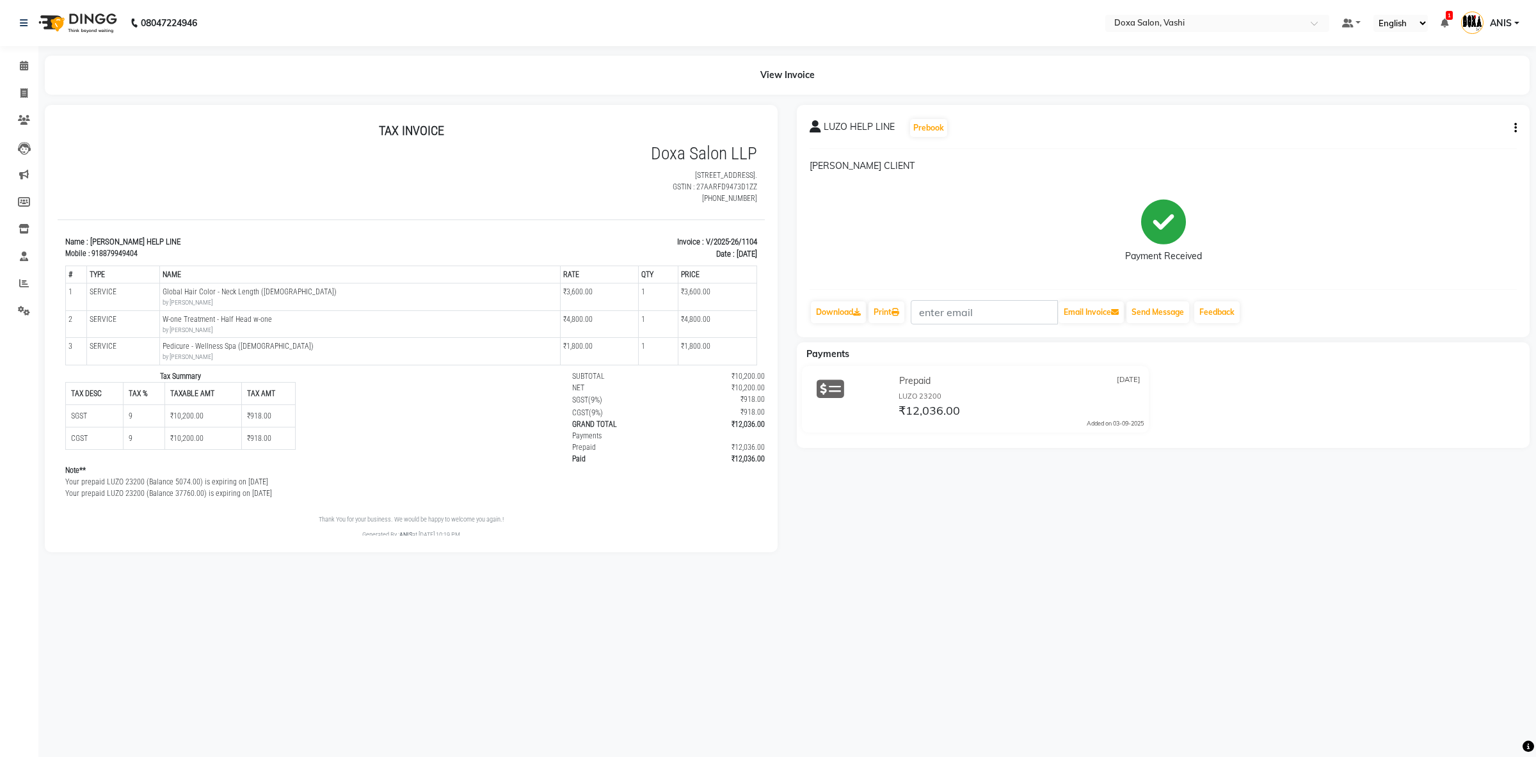
click at [36, 70] on div "View Invoice" at bounding box center [787, 75] width 1504 height 39
click at [15, 70] on span at bounding box center [24, 66] width 22 height 15
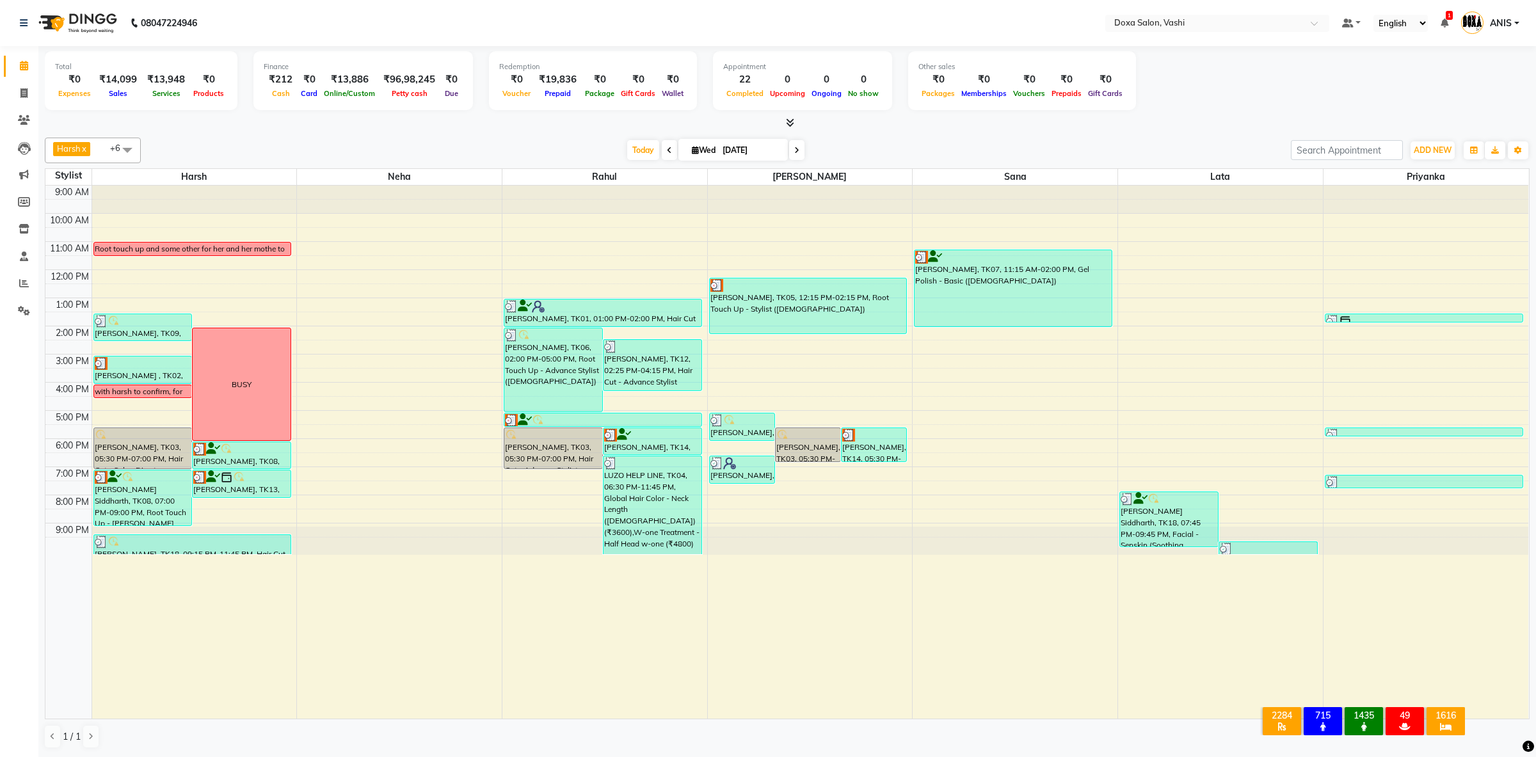
click at [793, 147] on span at bounding box center [796, 150] width 15 height 20
type input "[DATE]"
